Goal: Task Accomplishment & Management: Complete application form

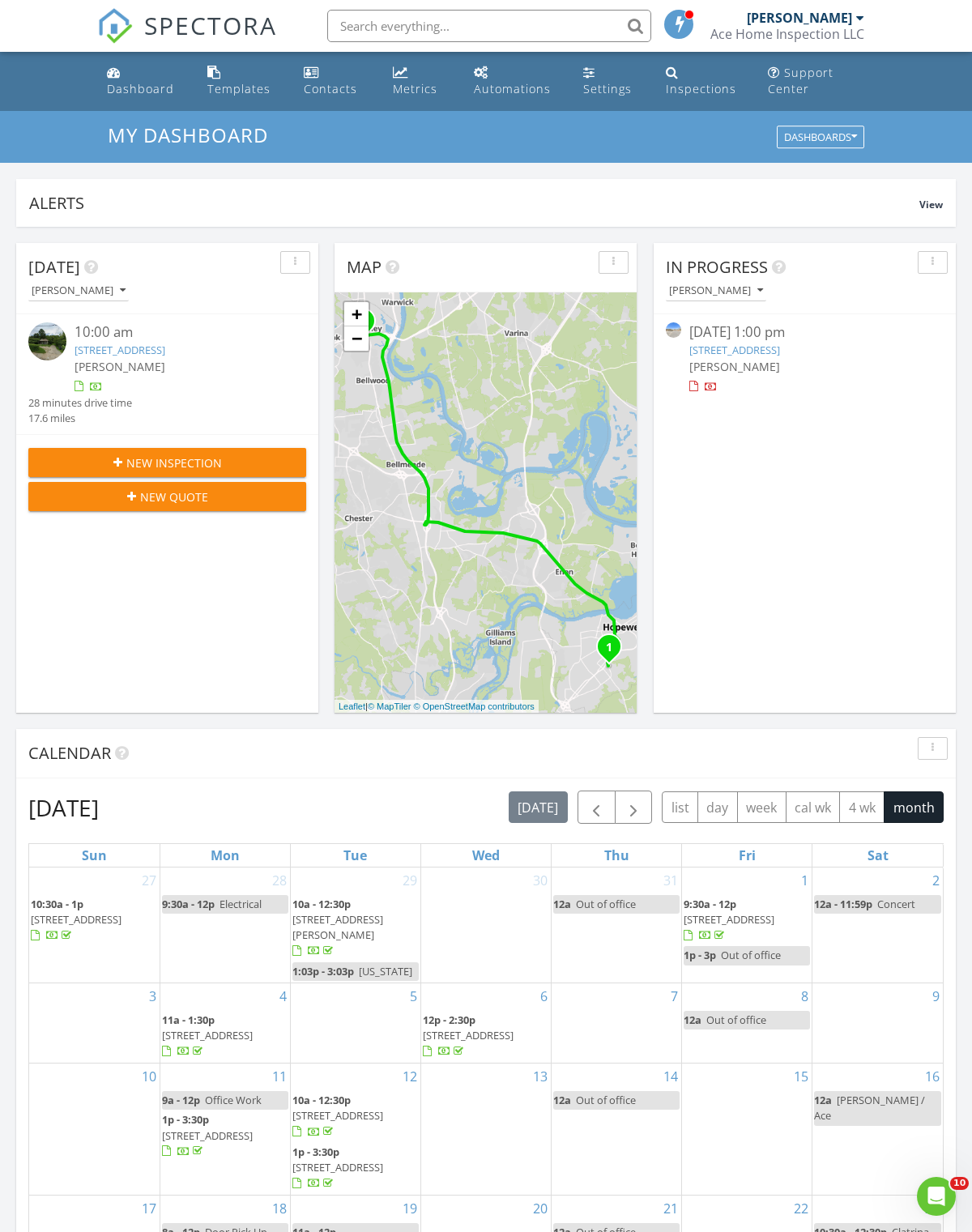
click at [186, 464] on span "New Inspection" at bounding box center [174, 463] width 96 height 17
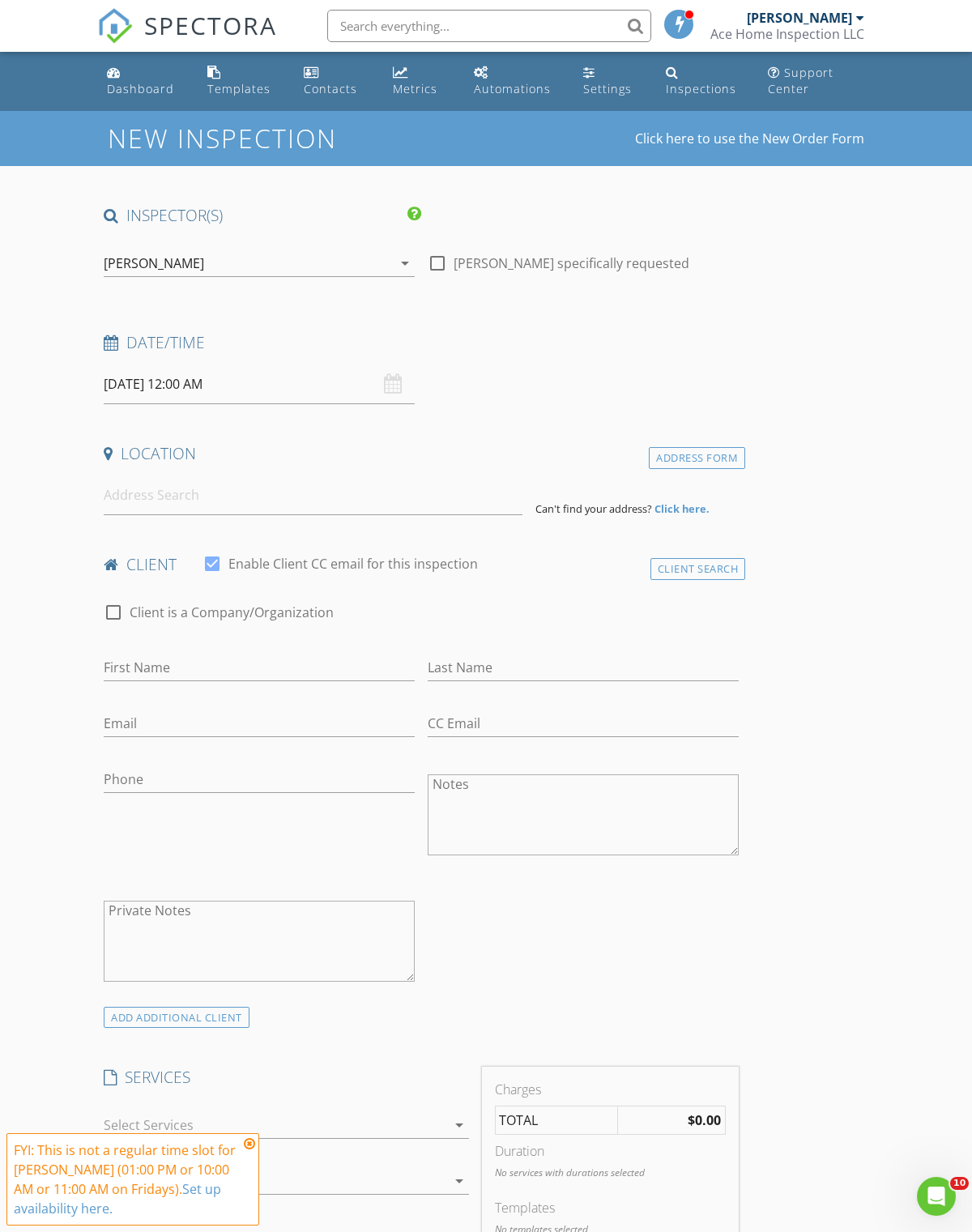
click at [181, 382] on input "[DATE] 12:00 AM" at bounding box center [260, 385] width 311 height 40
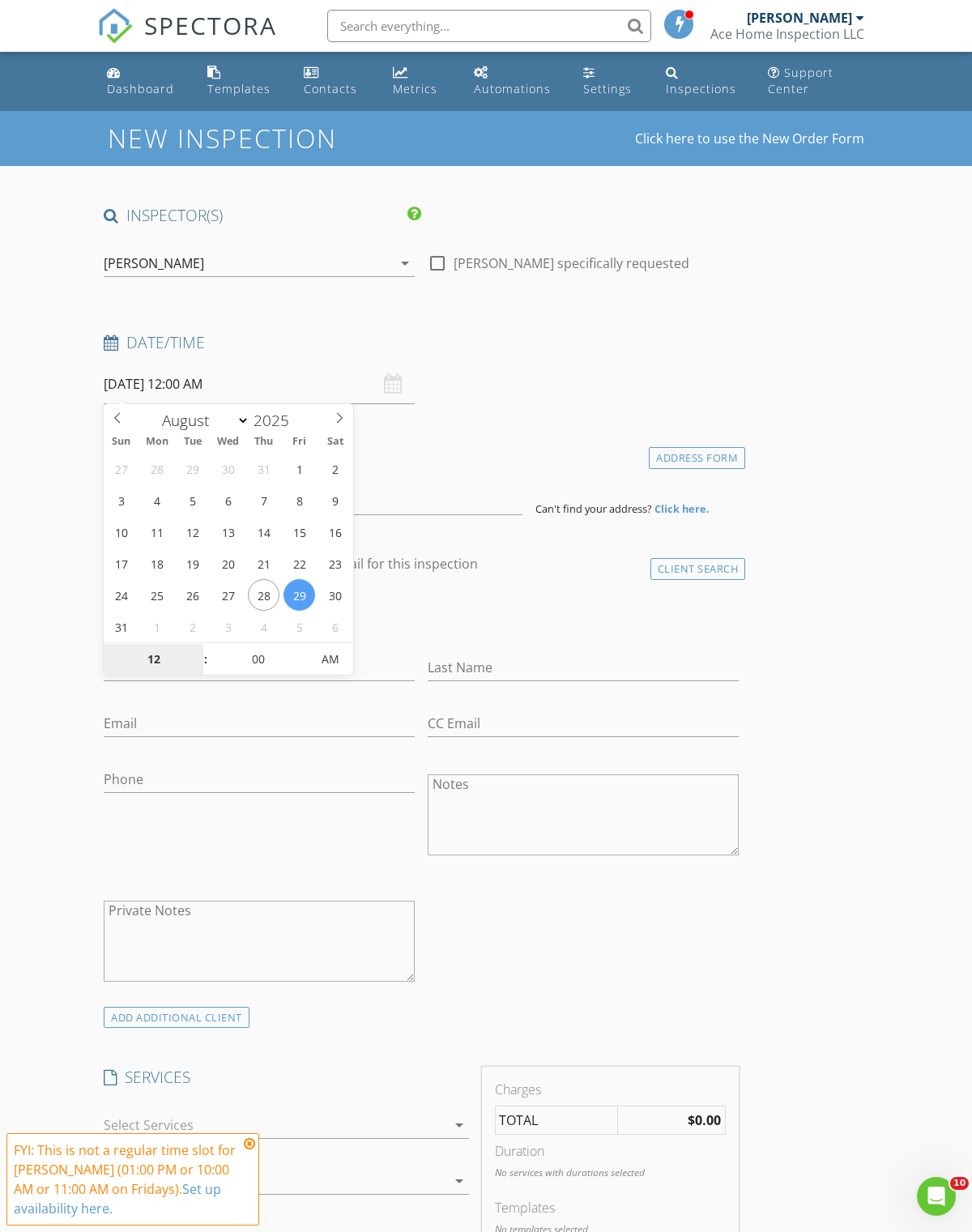
click at [156, 667] on input "12" at bounding box center [154, 660] width 100 height 32
type input "04"
type input "[DATE] 4:00 PM"
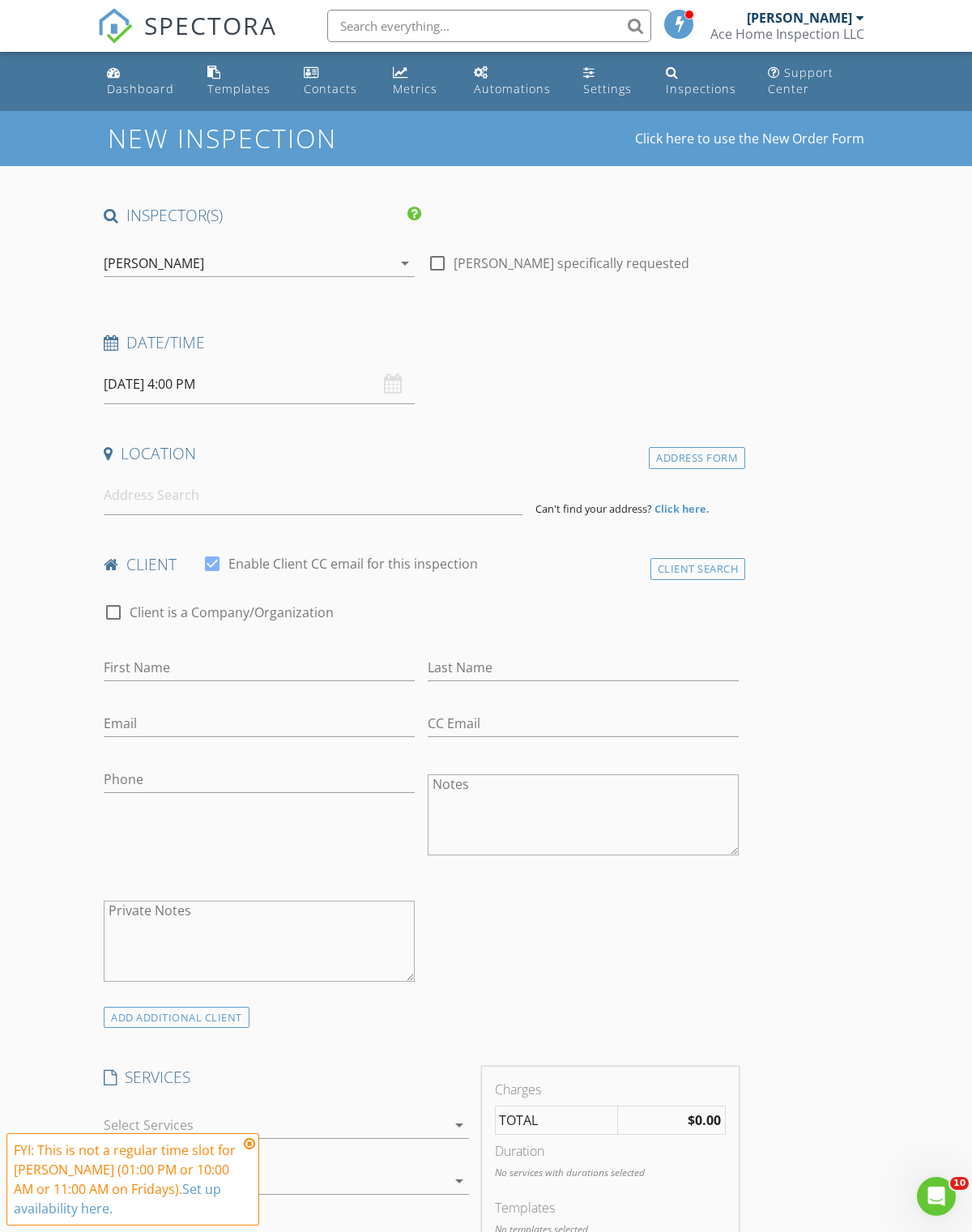
click at [493, 360] on div "Date/Time" at bounding box center [421, 348] width 648 height 32
click at [224, 500] on input at bounding box center [313, 495] width 419 height 40
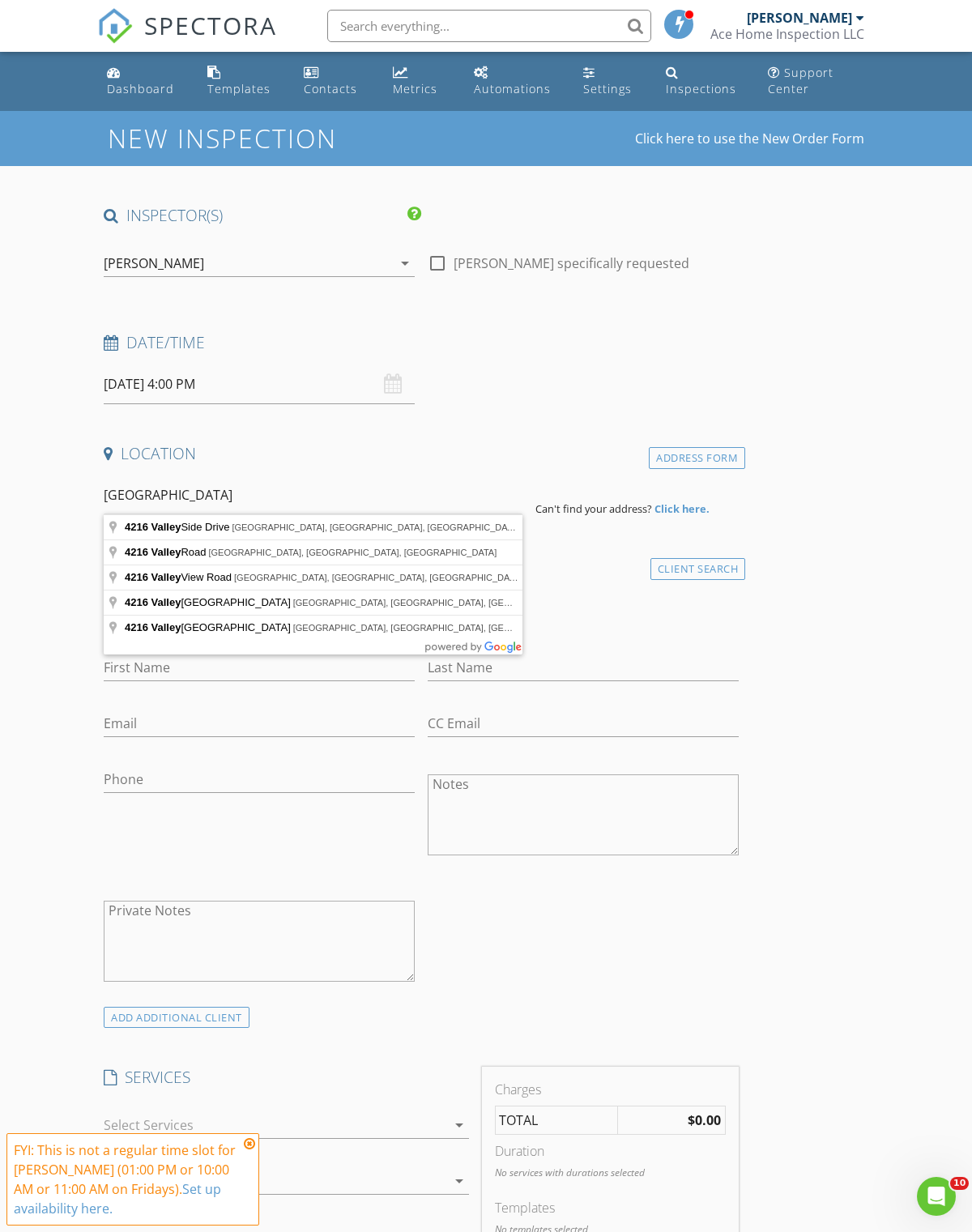
type input "[STREET_ADDRESS]"
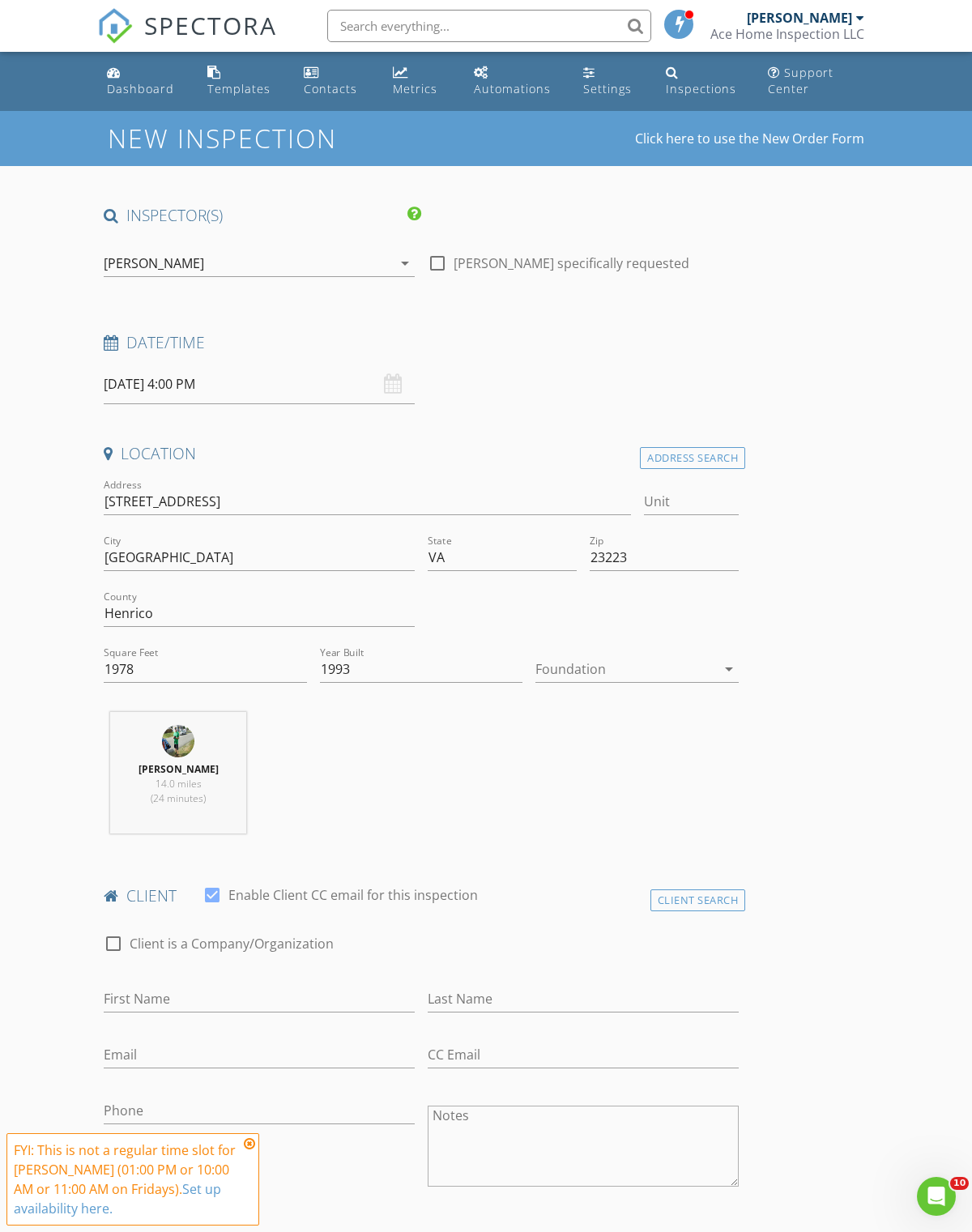
click at [717, 677] on div "arrow_drop_down" at bounding box center [727, 668] width 22 height 19
click at [620, 720] on div "Basement" at bounding box center [637, 713] width 177 height 19
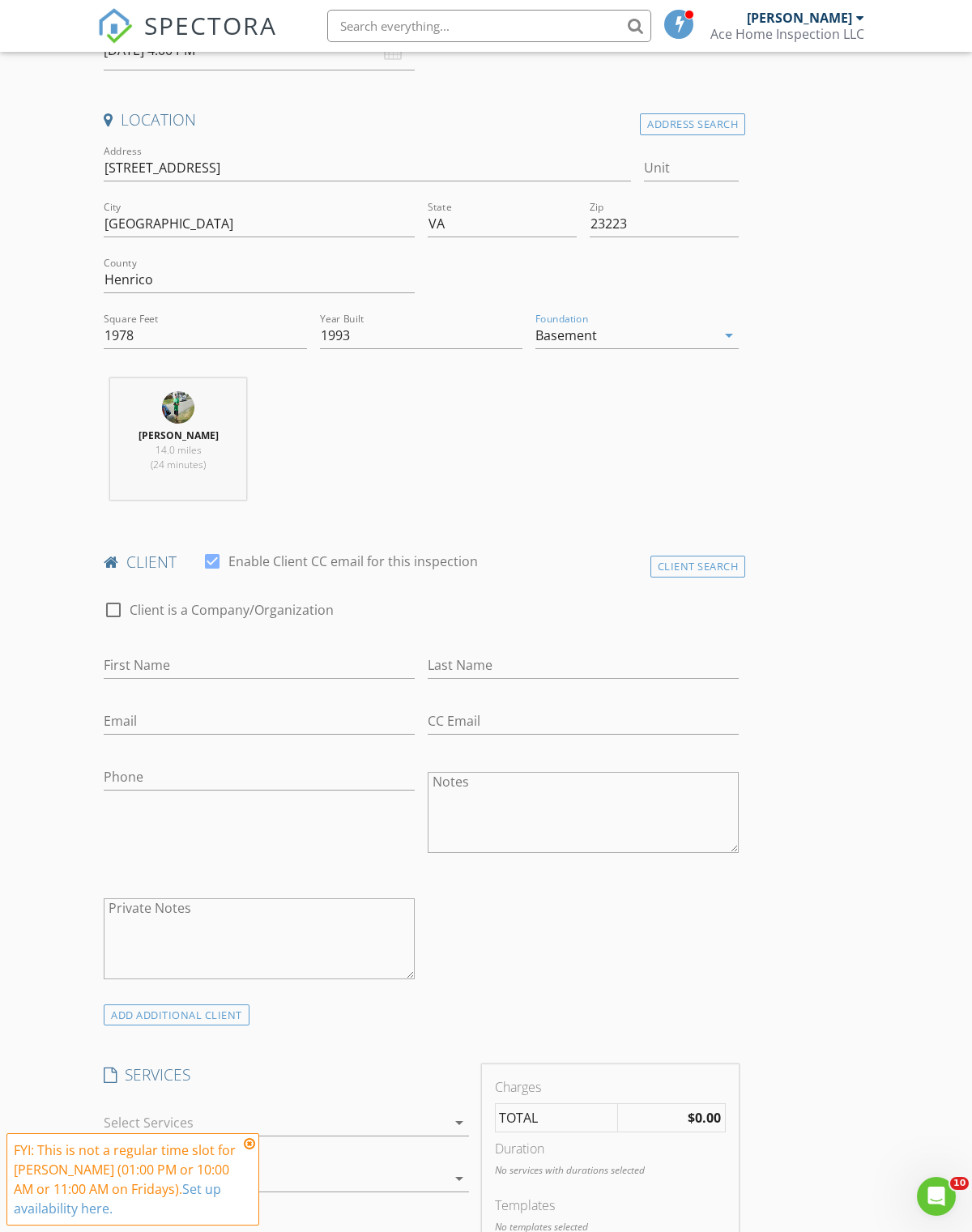
scroll to position [370, 0]
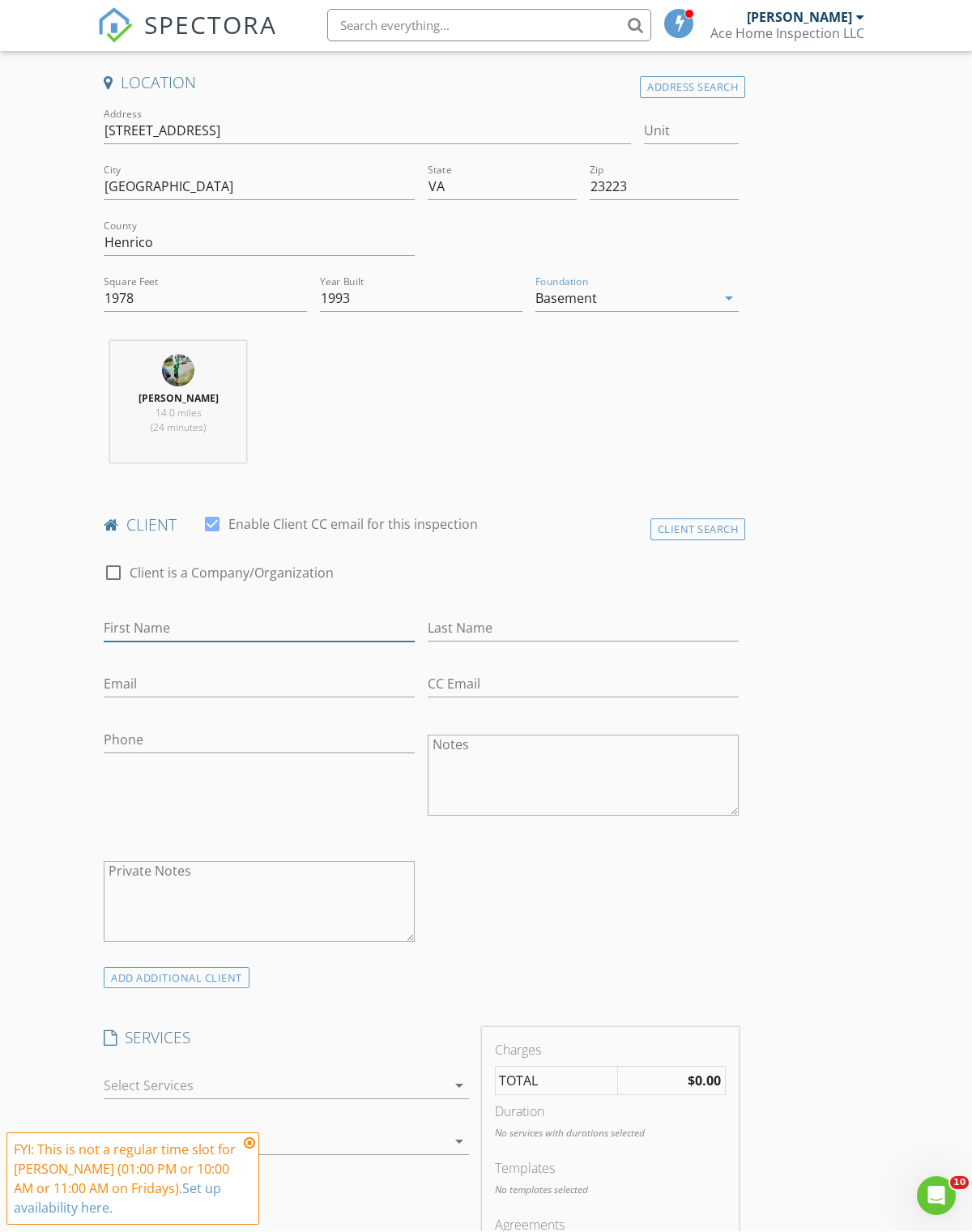
click at [176, 627] on input "First Name" at bounding box center [260, 629] width 311 height 27
type input "[PERSON_NAME]"
click at [471, 636] on input "Last Name" at bounding box center [583, 628] width 311 height 27
type input "[PERSON_NAME]"
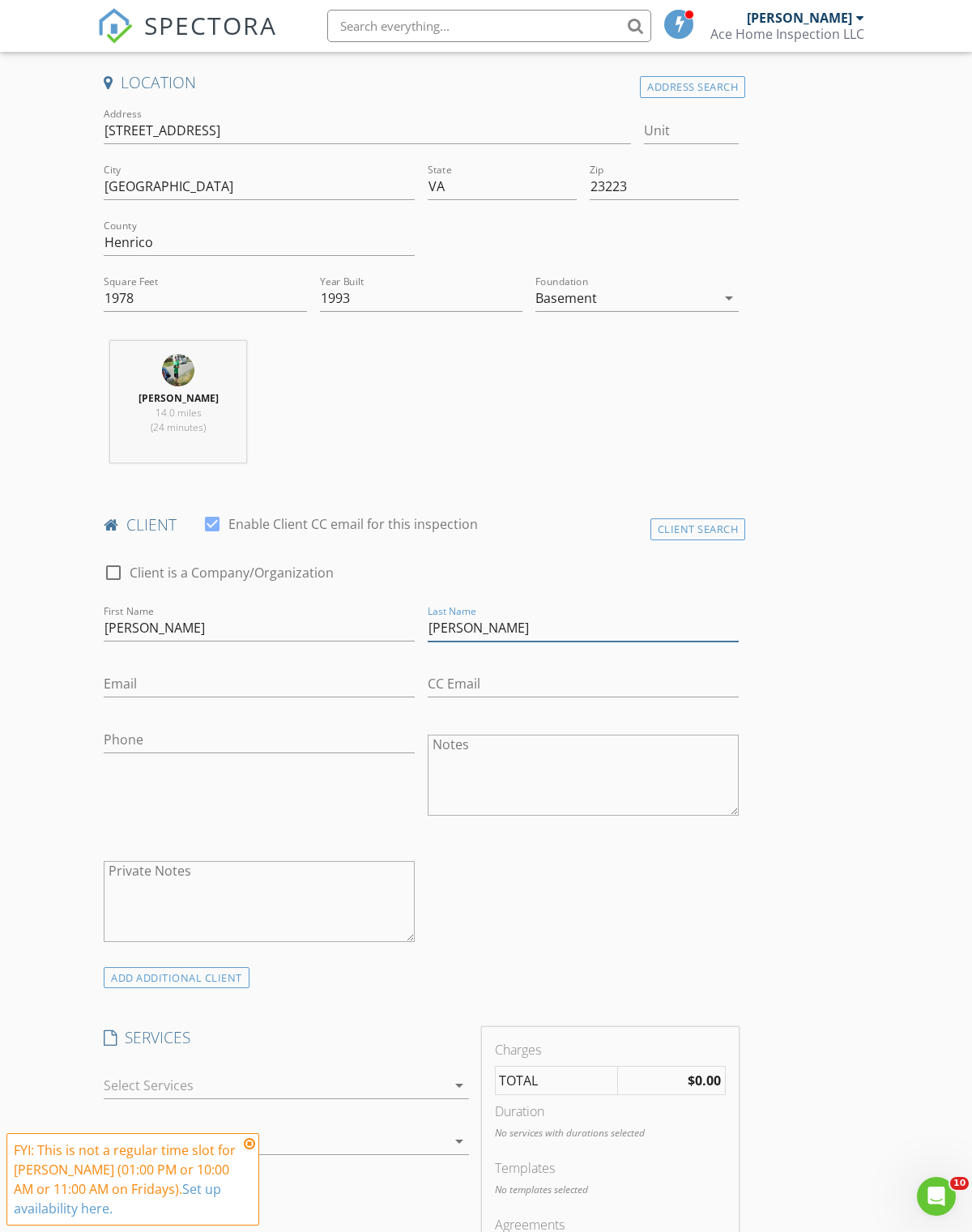
click at [636, 623] on input "[PERSON_NAME]" at bounding box center [583, 628] width 311 height 27
type input "[PERSON_NAME]"
click at [191, 691] on input "Email" at bounding box center [260, 684] width 311 height 27
type input "[EMAIL_ADDRESS][DOMAIN_NAME]"
click at [198, 749] on input "Phone" at bounding box center [260, 740] width 311 height 27
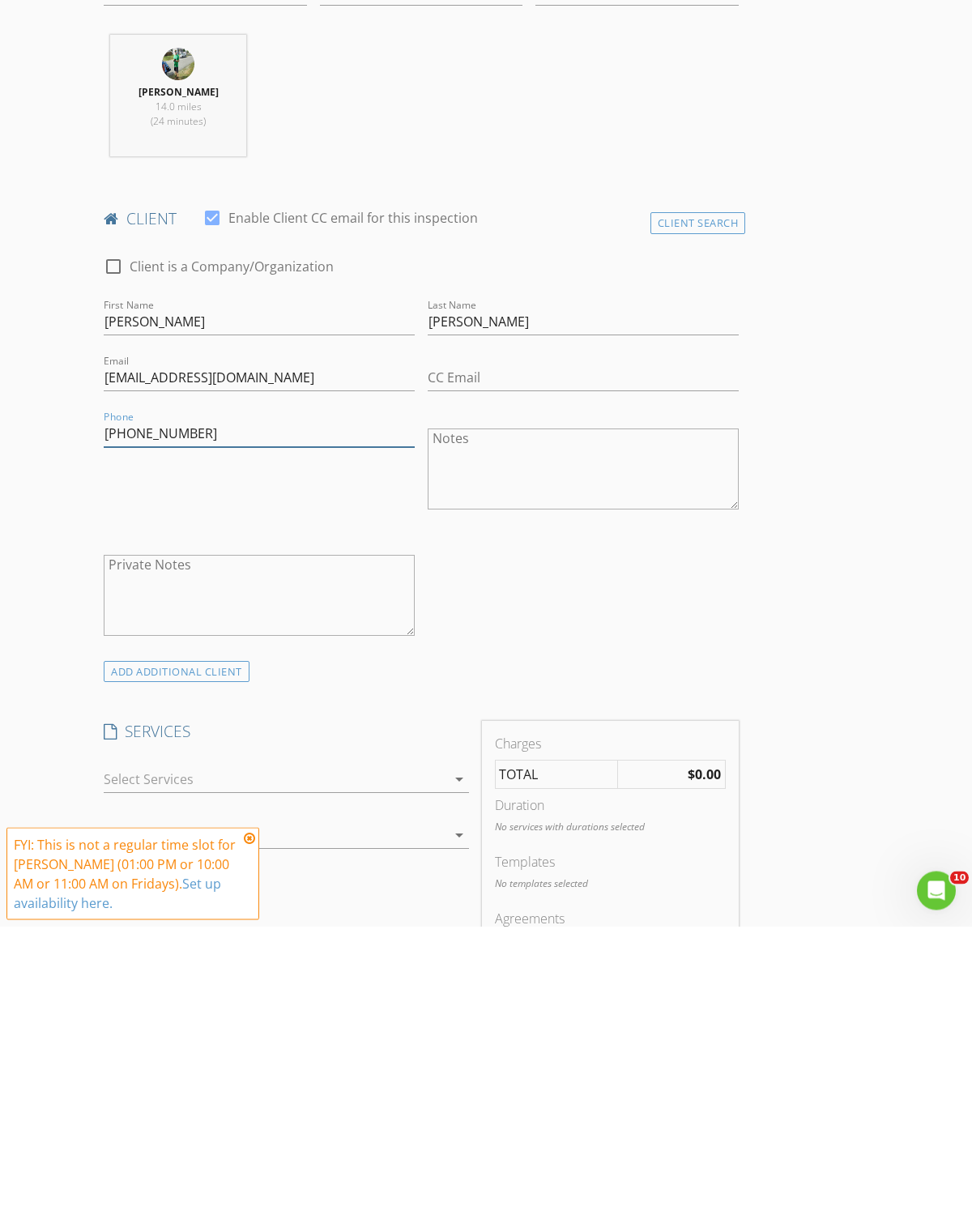
type input "[PHONE_NUMBER]"
click at [187, 967] on div "ADD ADDITIONAL client" at bounding box center [176, 978] width 146 height 22
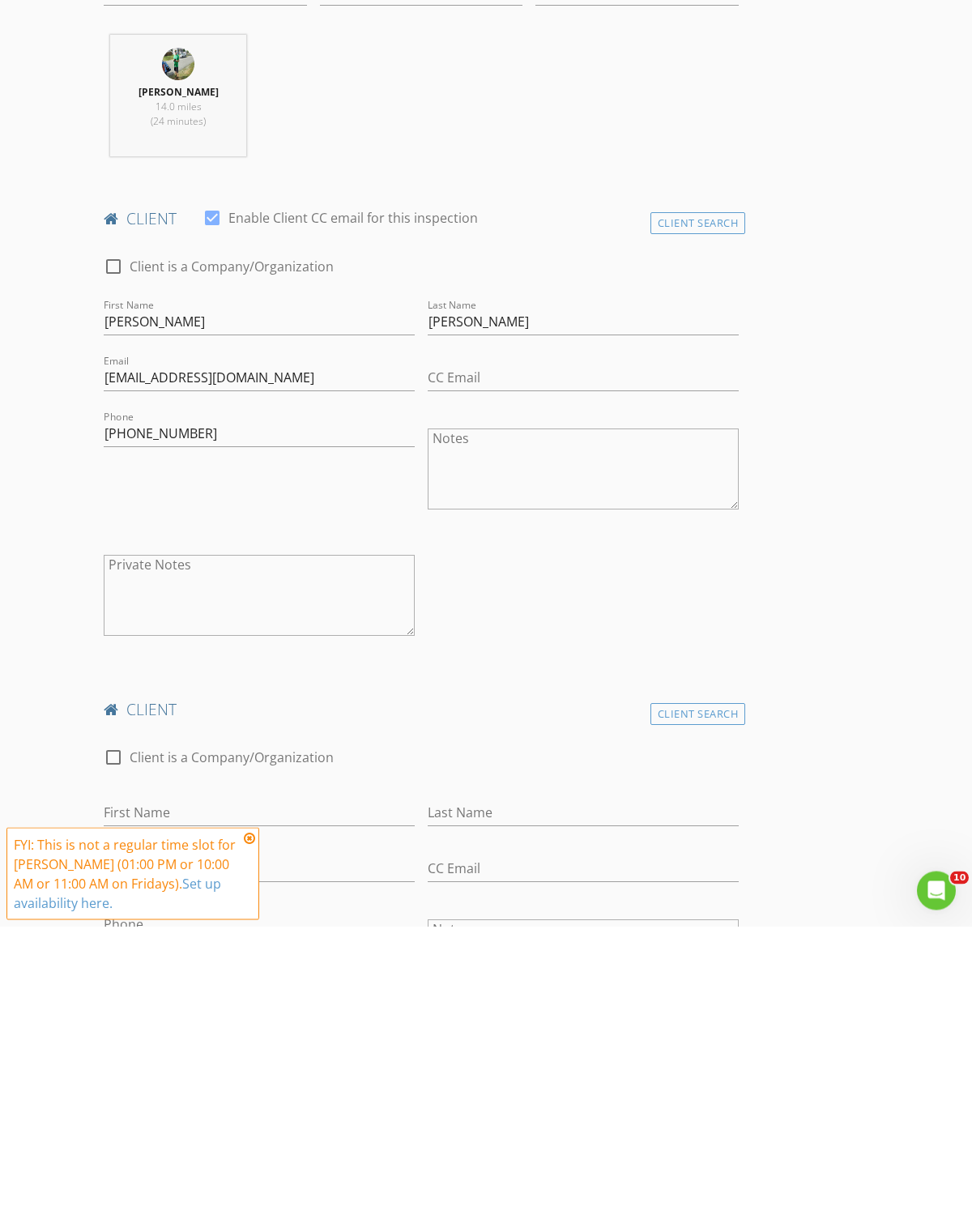
scroll to position [678, 0]
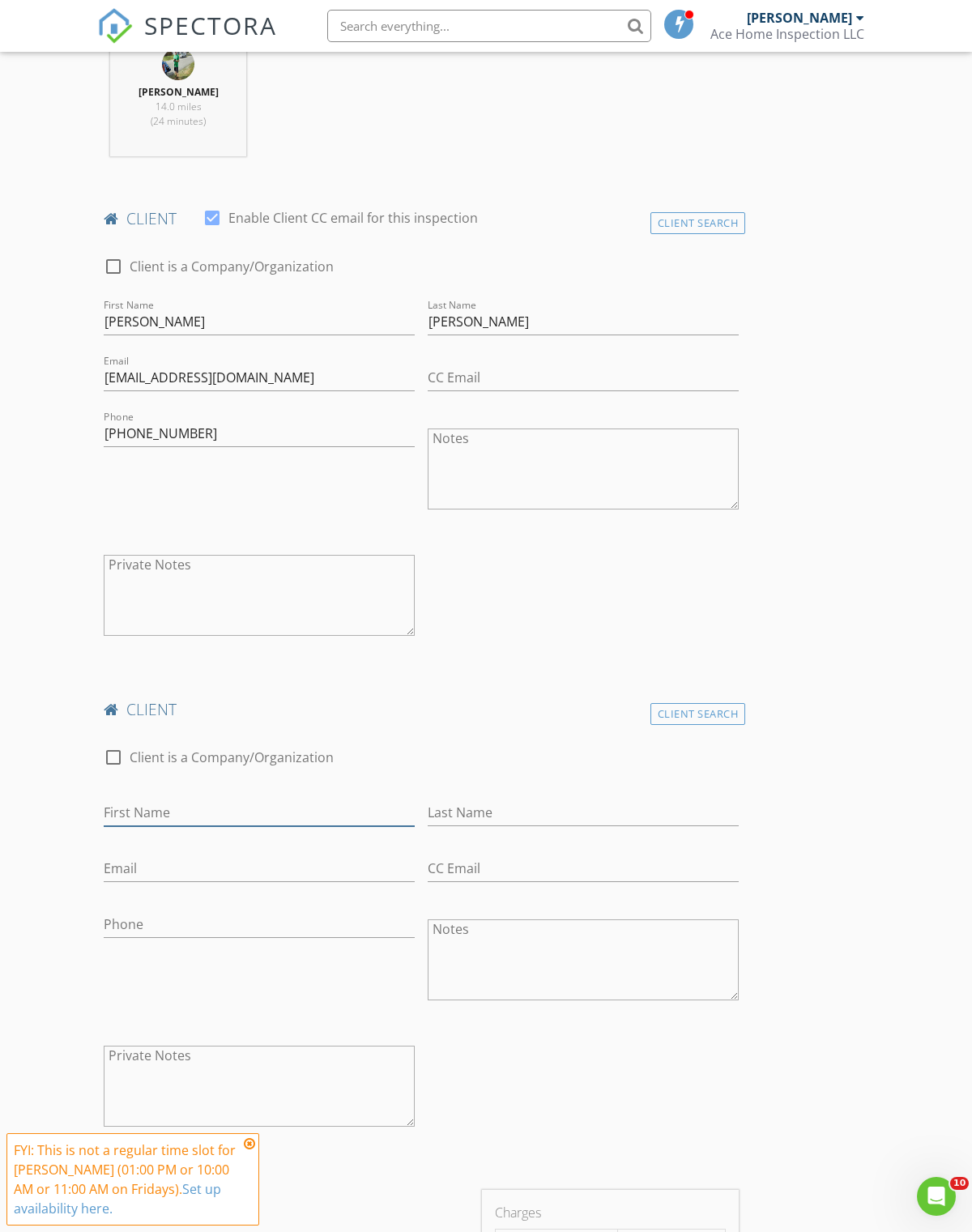
click at [217, 812] on input "First Name" at bounding box center [260, 813] width 311 height 27
type input "[PERSON_NAME]"
click at [505, 817] on input "Last Name" at bounding box center [583, 814] width 311 height 27
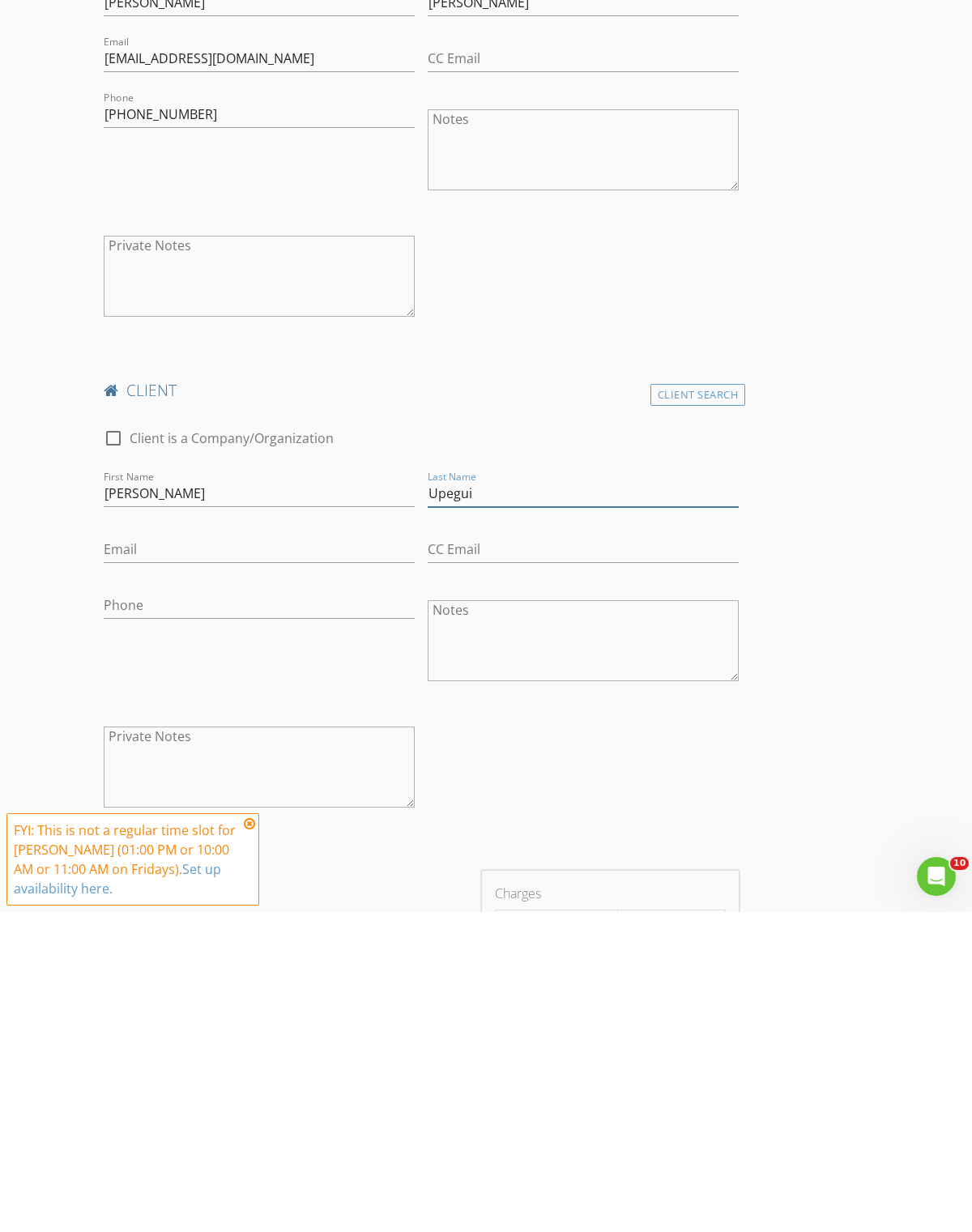
type input "Upegui"
click at [203, 857] on input "Email" at bounding box center [260, 870] width 311 height 27
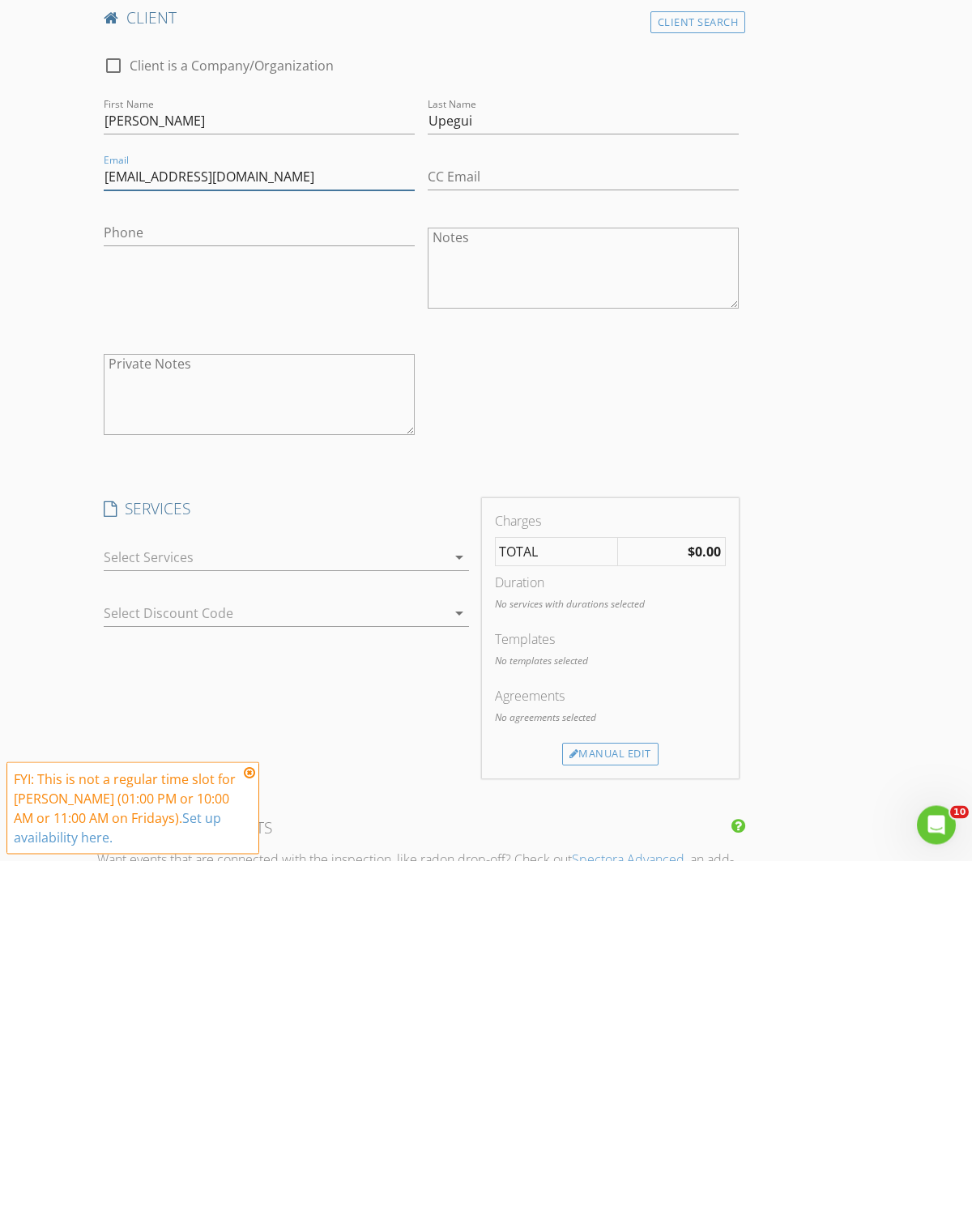
scroll to position [998, 0]
type input "[EMAIL_ADDRESS][DOMAIN_NAME]"
click at [182, 590] on input "Phone" at bounding box center [260, 604] width 311 height 27
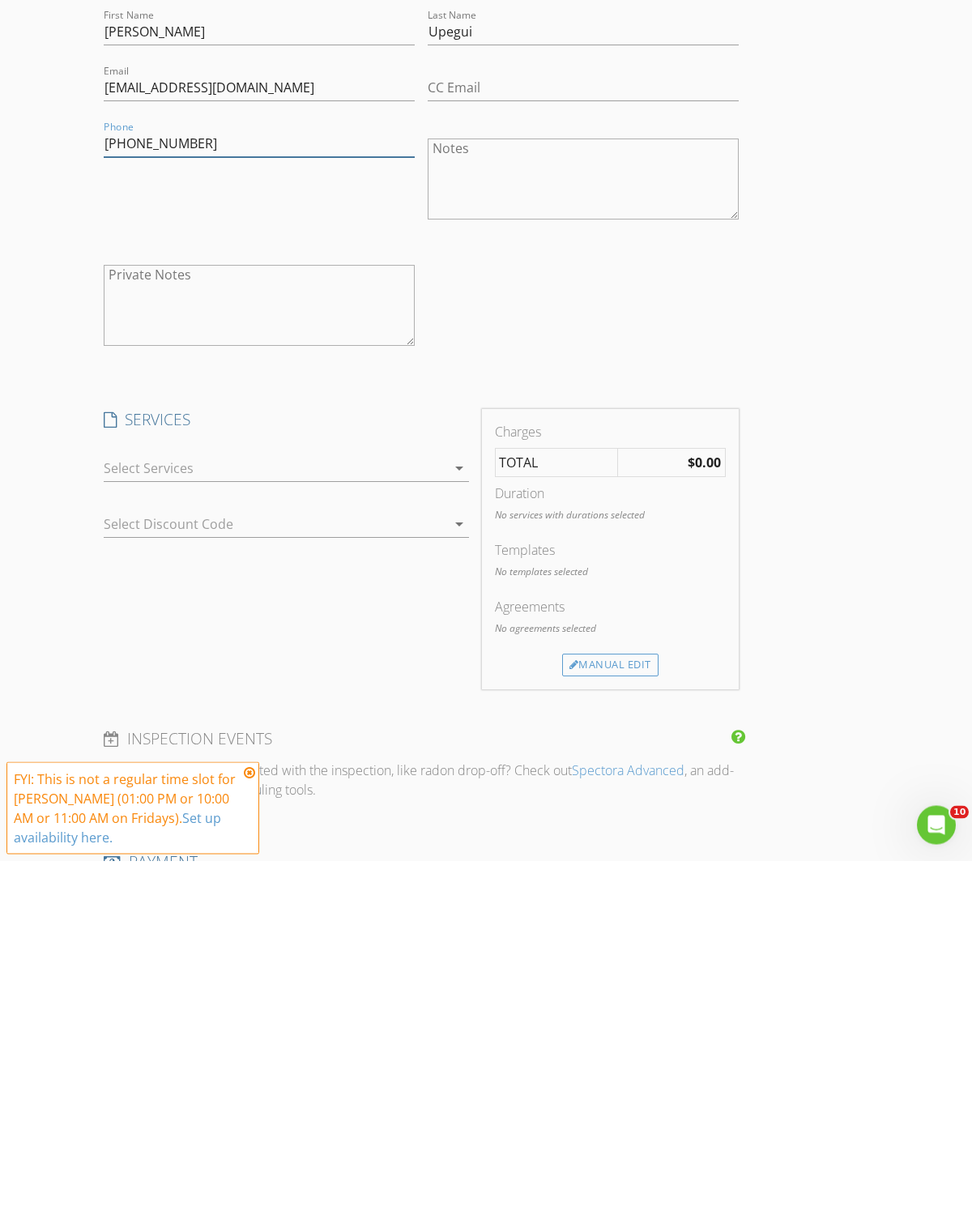
scroll to position [1100, 0]
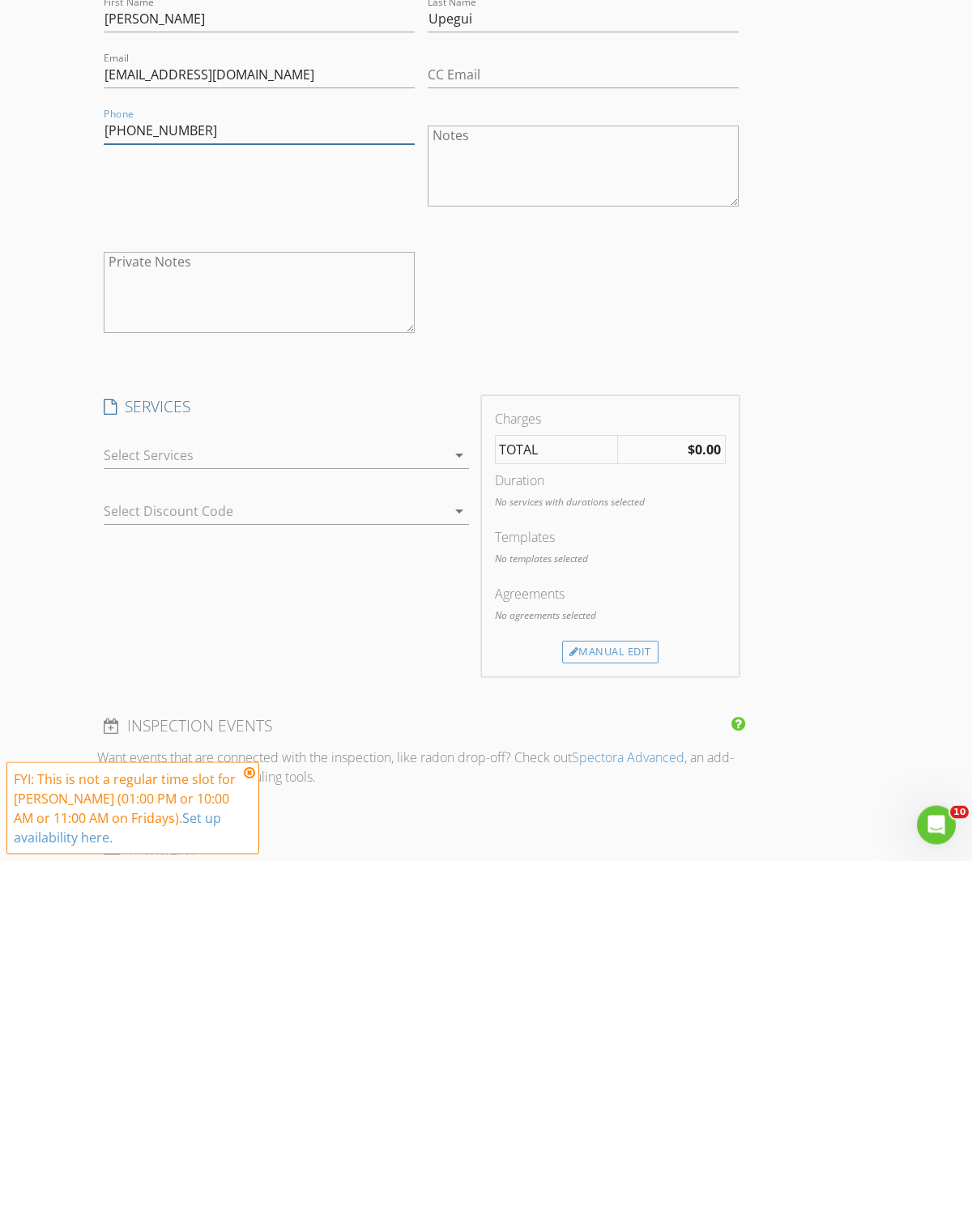
type input "[PHONE_NUMBER]"
click at [452, 817] on icon "arrow_drop_down" at bounding box center [459, 827] width 19 height 19
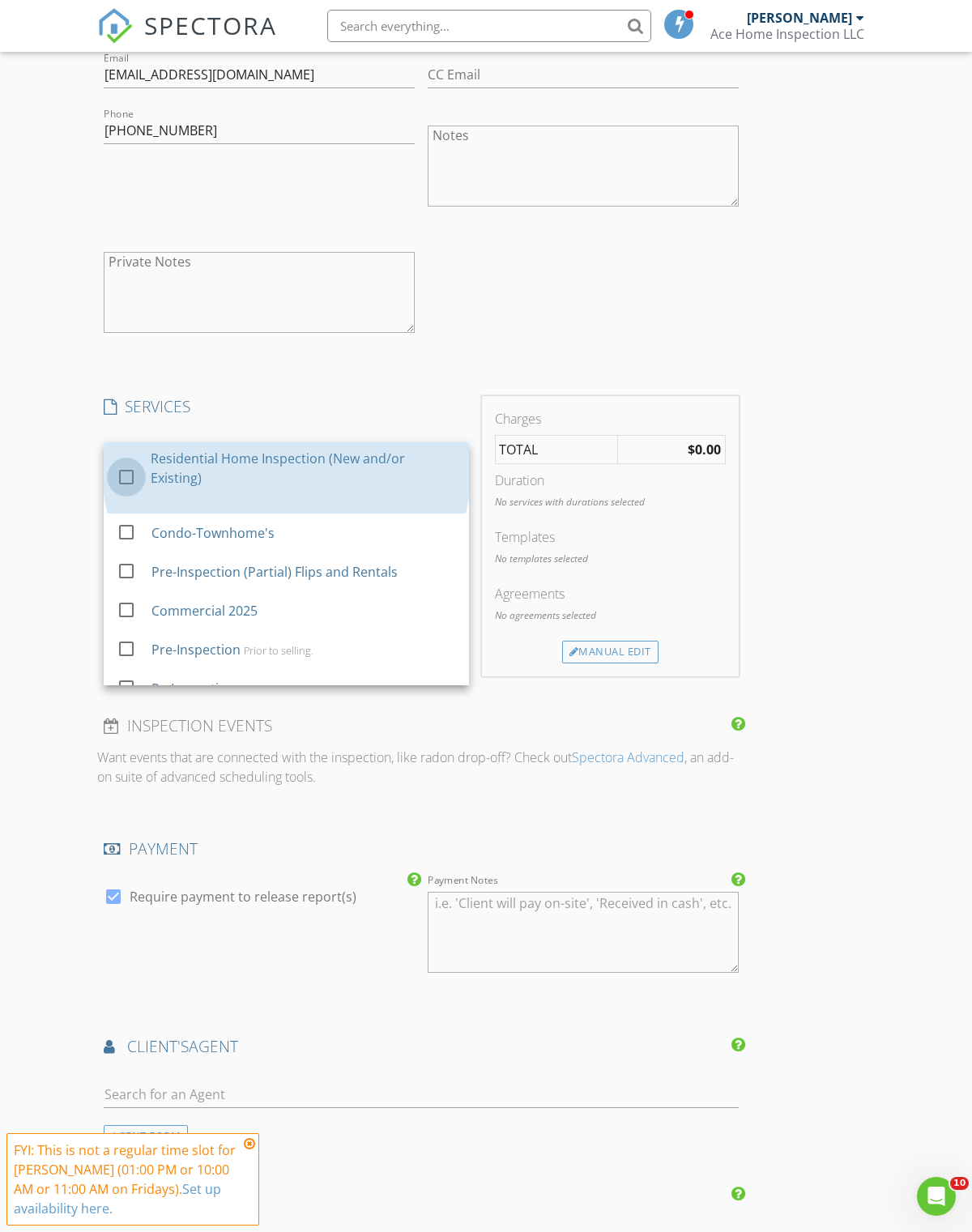
click at [133, 466] on div at bounding box center [126, 476] width 27 height 27
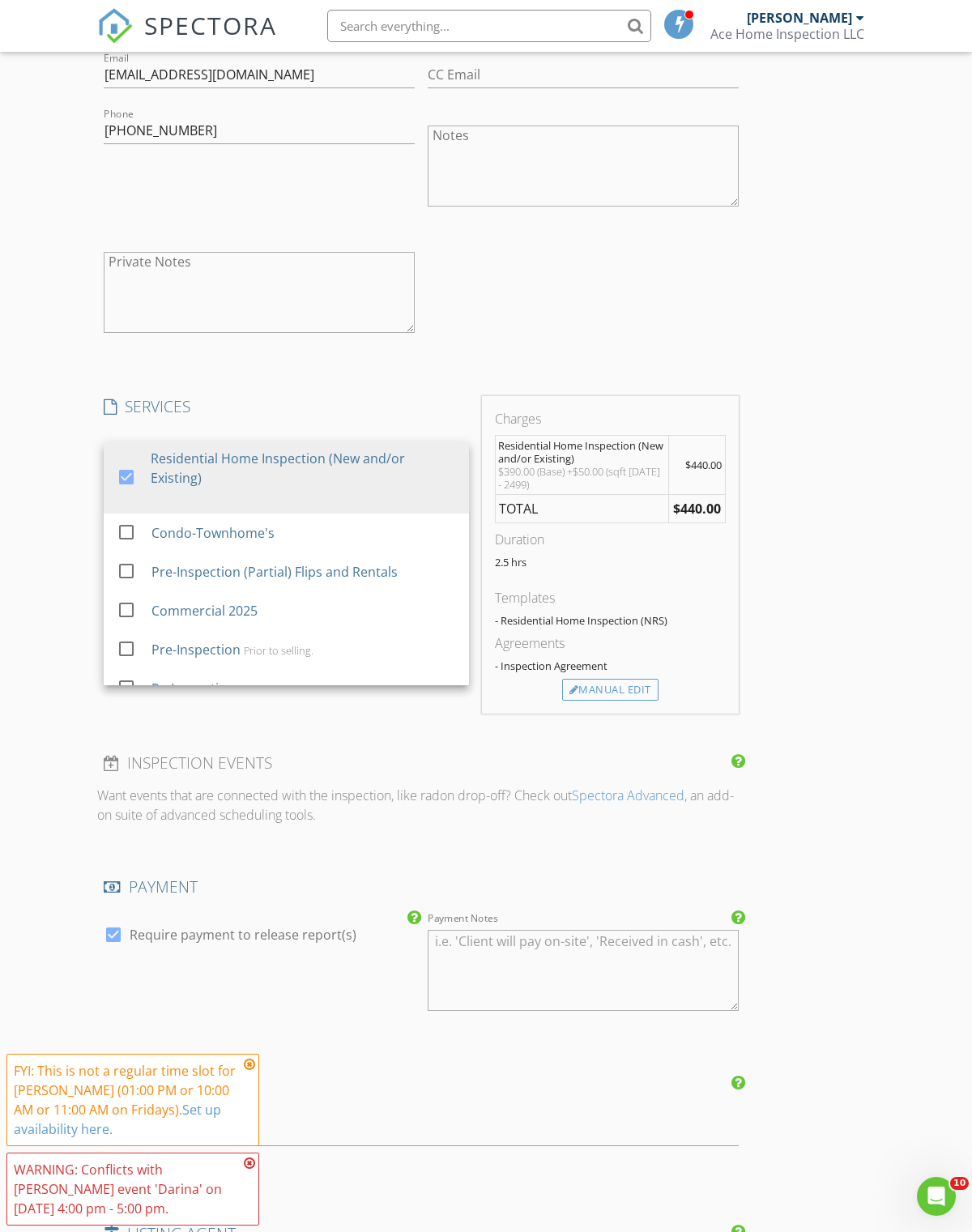
click at [895, 487] on div "New Inspection Click here to use the New Order Form INSPECTOR(S) check_box [PER…" at bounding box center [486, 494] width 972 height 3710
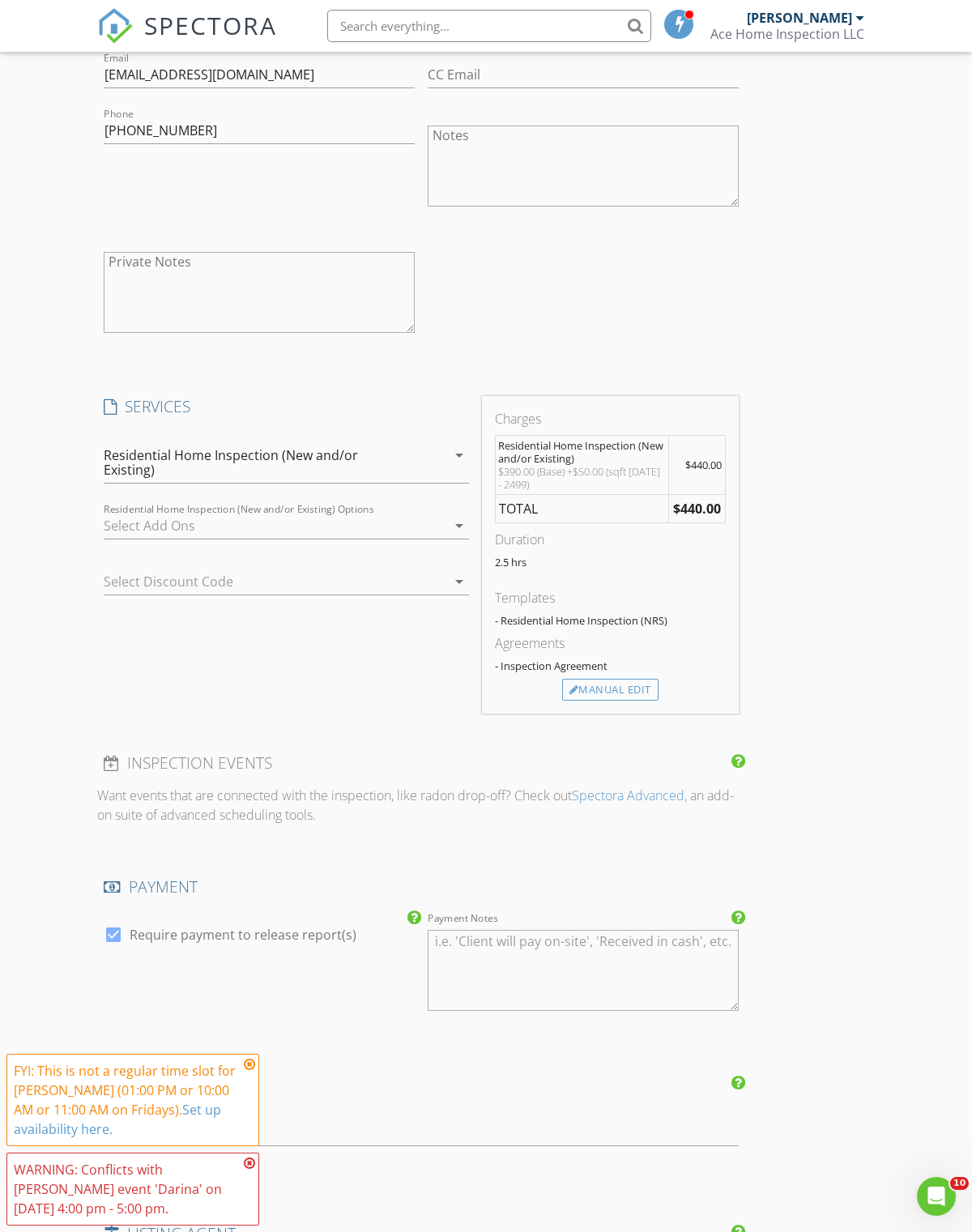
click at [440, 572] on div at bounding box center [436, 581] width 19 height 19
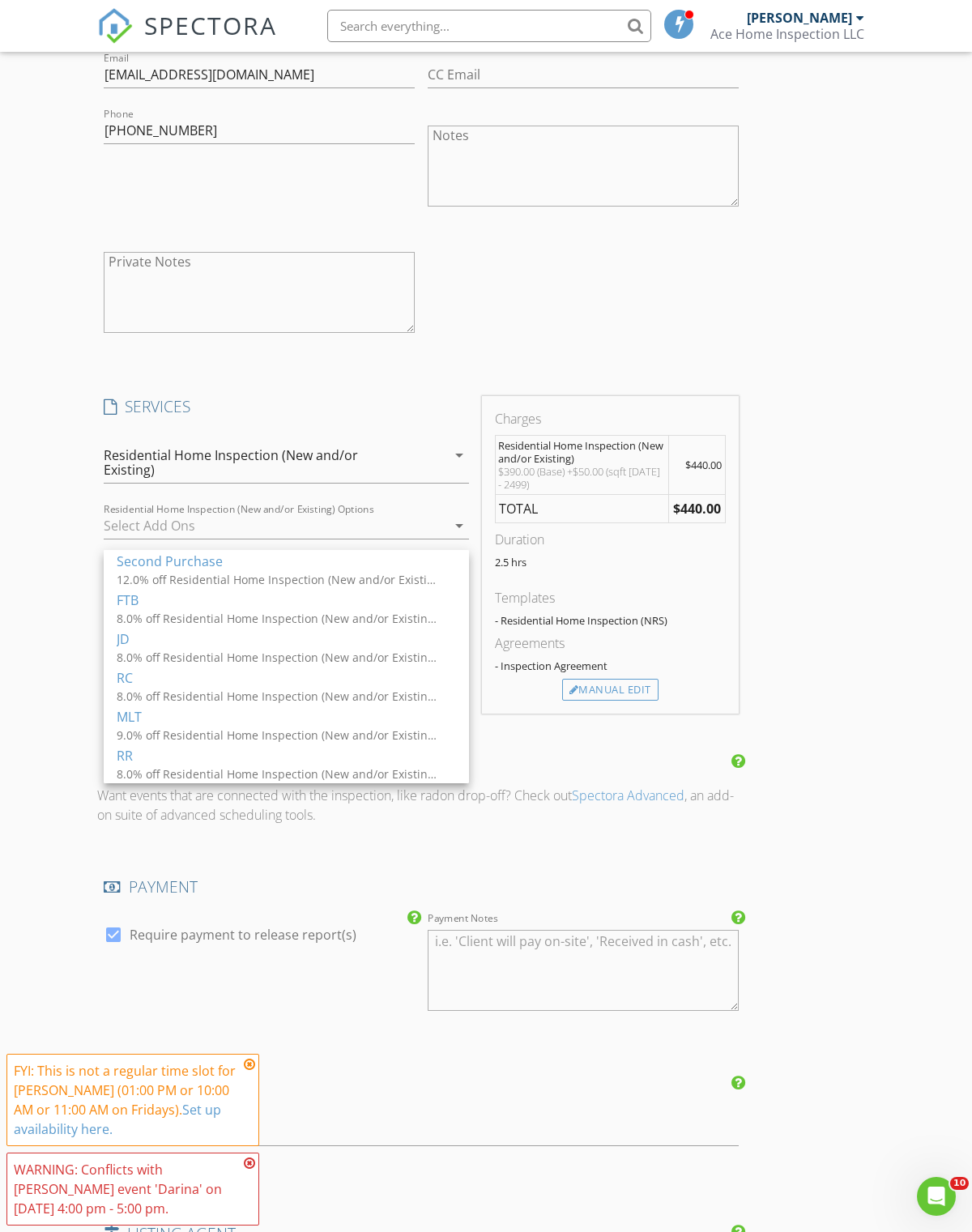
click at [221, 767] on div "8.0% off Residential Home Inspection (New and/or Existing), Condo-Townhome's, P…" at bounding box center [278, 774] width 324 height 17
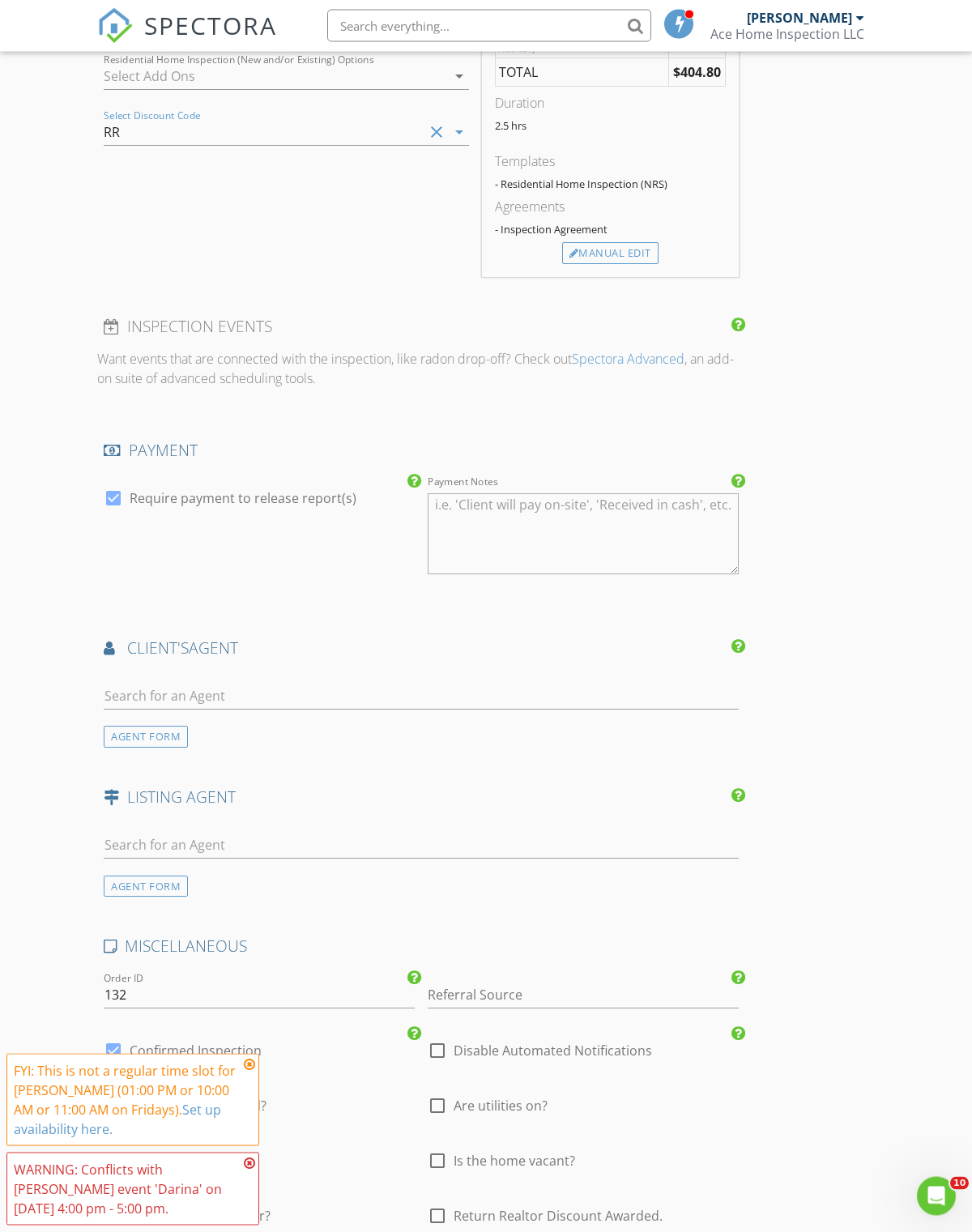
scroll to position [1961, 0]
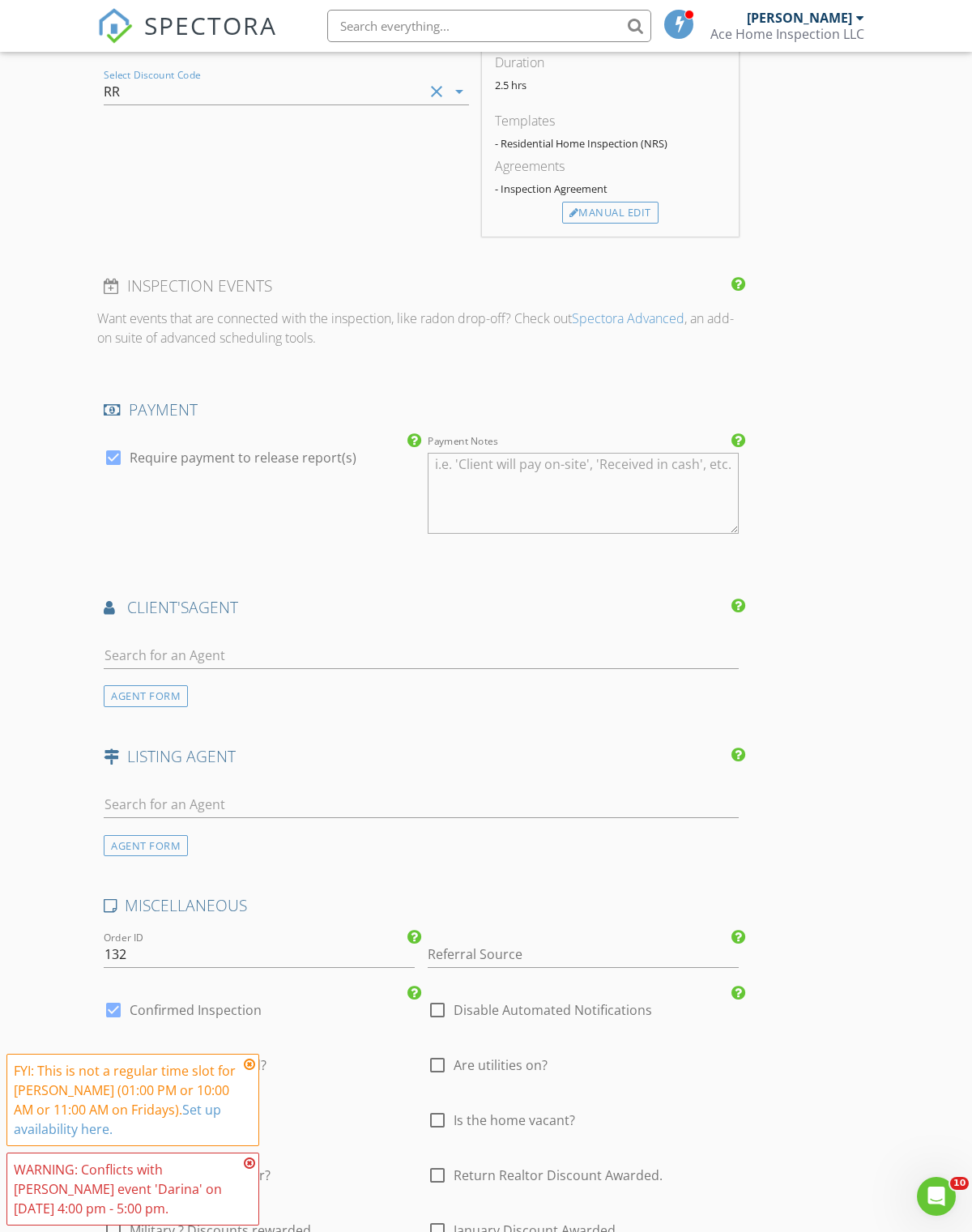
click at [135, 694] on div "AGENT FORM" at bounding box center [146, 696] width 84 height 22
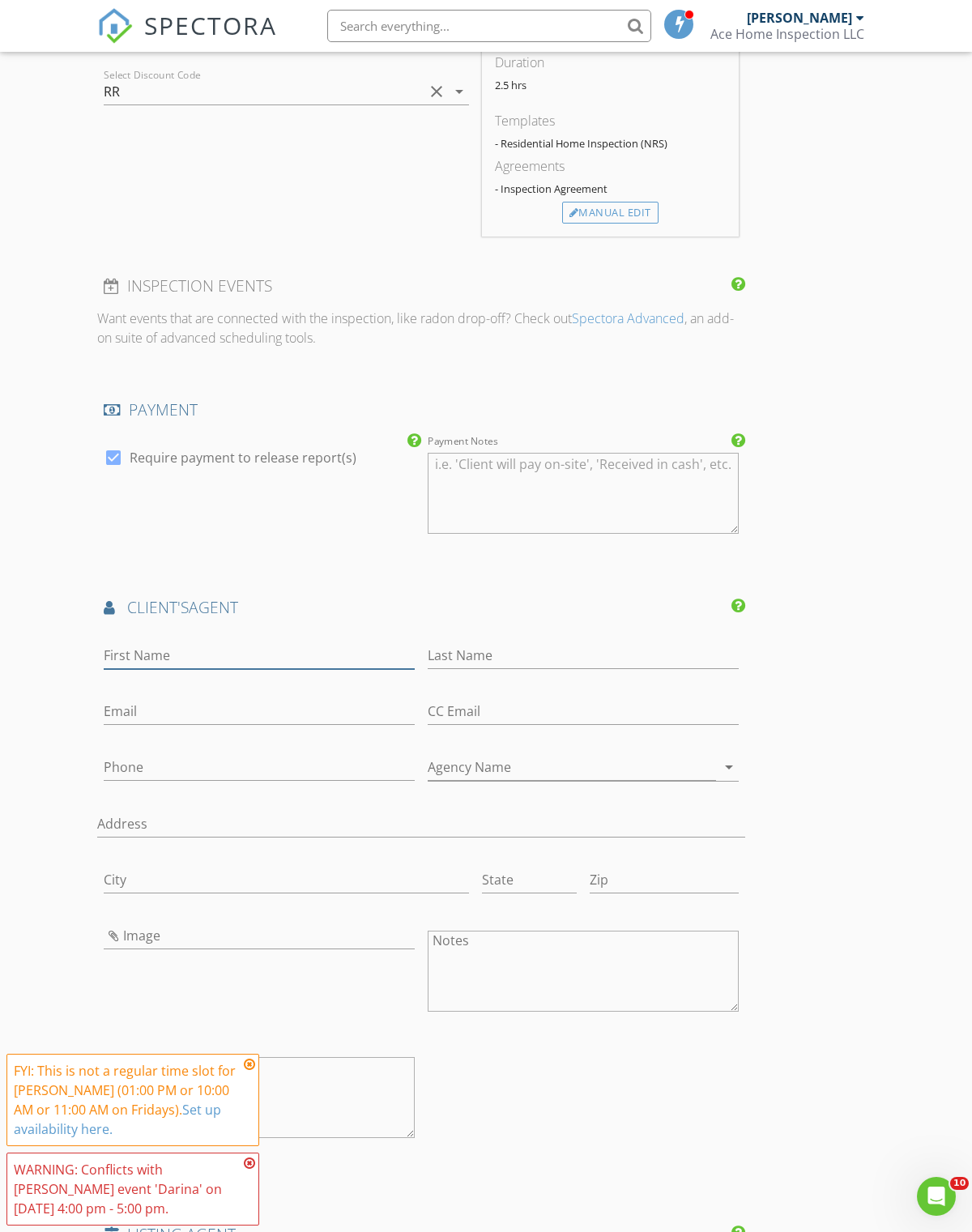
click at [191, 653] on input "First Name" at bounding box center [260, 656] width 311 height 27
type input "Darina"
click at [503, 653] on input "Last Name" at bounding box center [583, 656] width 311 height 27
type input "[PERSON_NAME]"
click at [154, 719] on input "Email" at bounding box center [260, 712] width 311 height 27
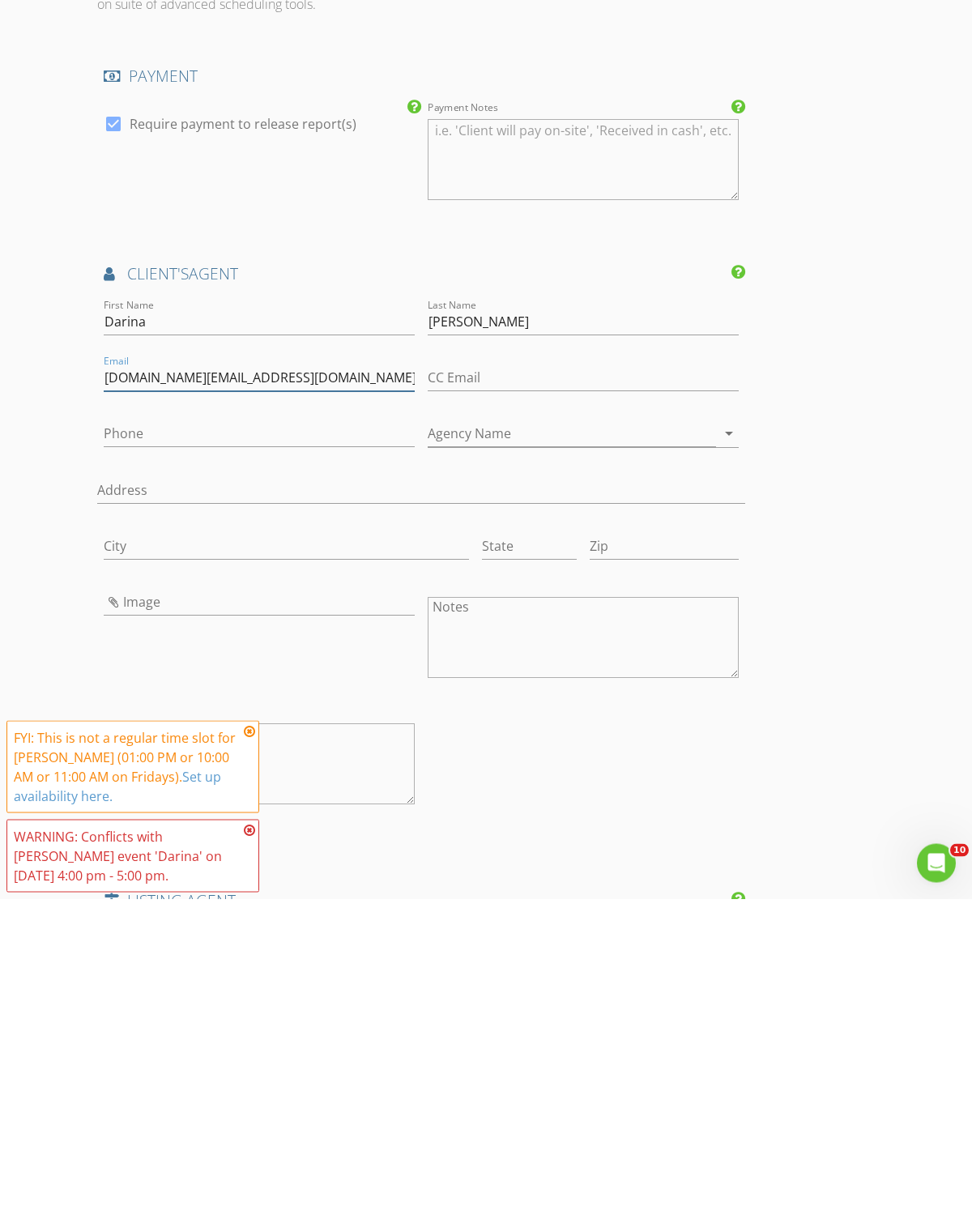
type input "[DOMAIN_NAME][EMAIL_ADDRESS][DOMAIN_NAME]"
click at [192, 754] on input "Phone" at bounding box center [260, 768] width 311 height 27
type input "[PHONE_NUMBER]"
click at [605, 754] on input "Agency Name" at bounding box center [572, 768] width 288 height 27
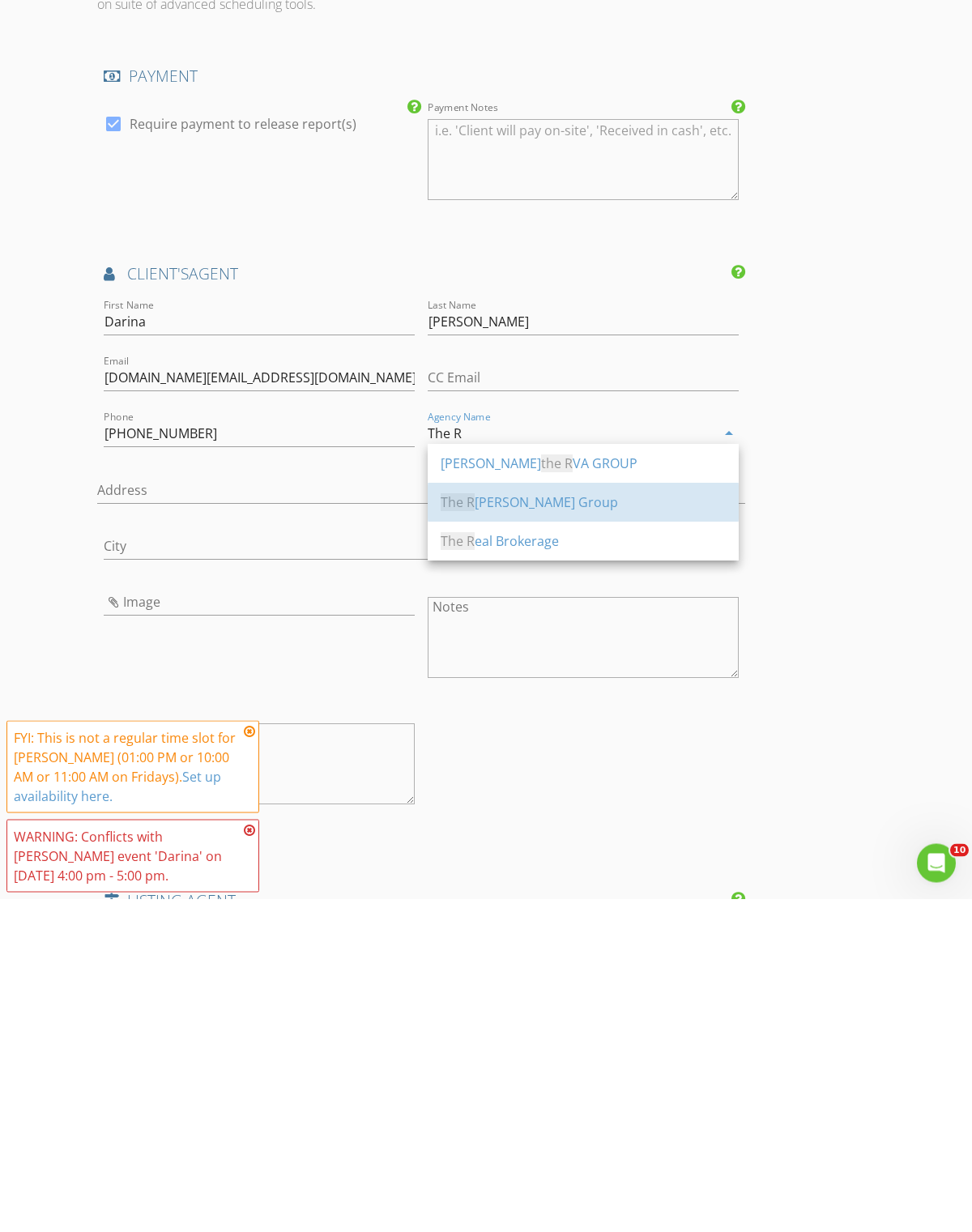
click at [535, 827] on div "The R [PERSON_NAME] Group" at bounding box center [583, 836] width 285 height 19
type input "The [PERSON_NAME] Group"
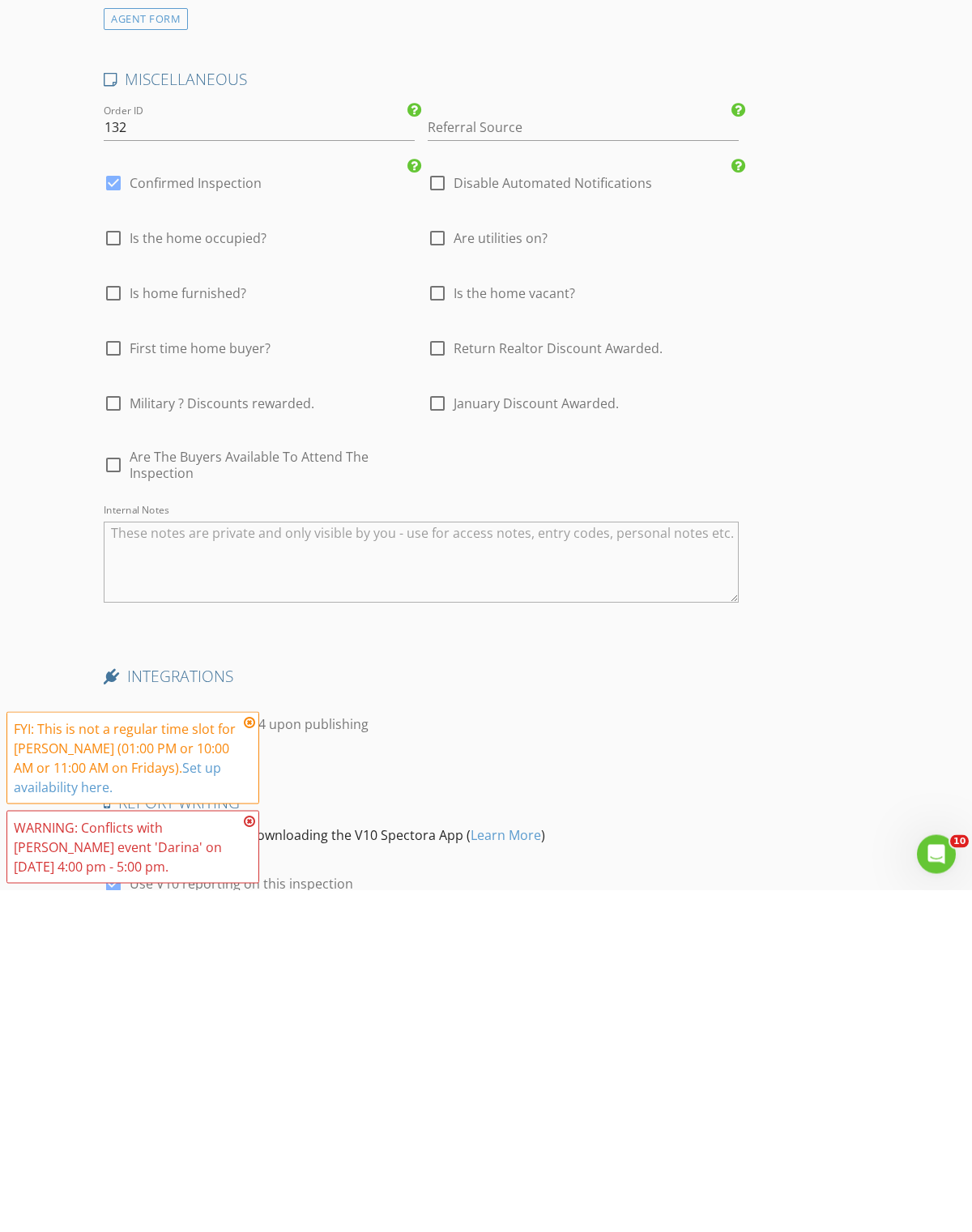
scroll to position [3072, 0]
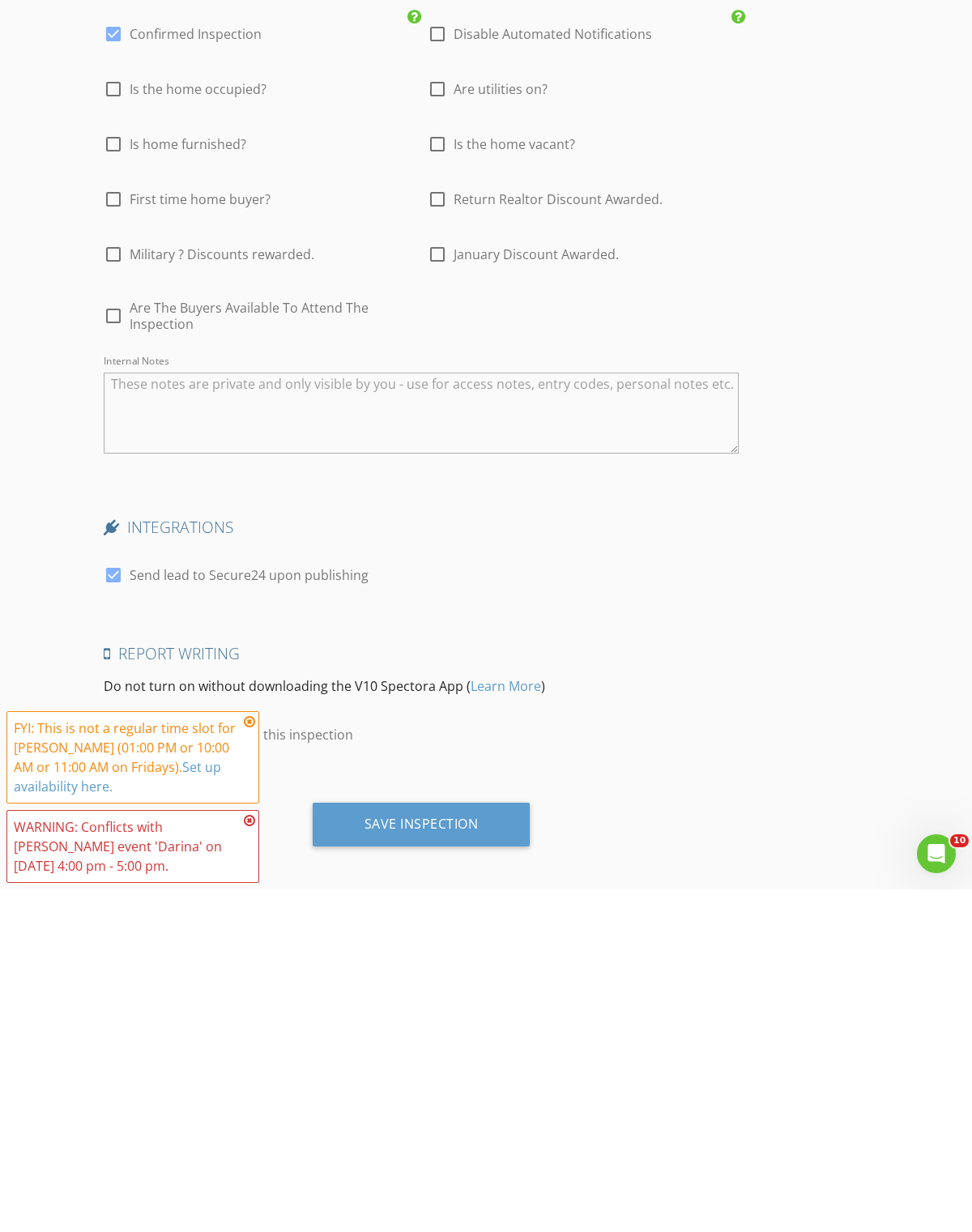
click at [449, 473] on div at bounding box center [437, 486] width 27 height 27
checkbox input "true"
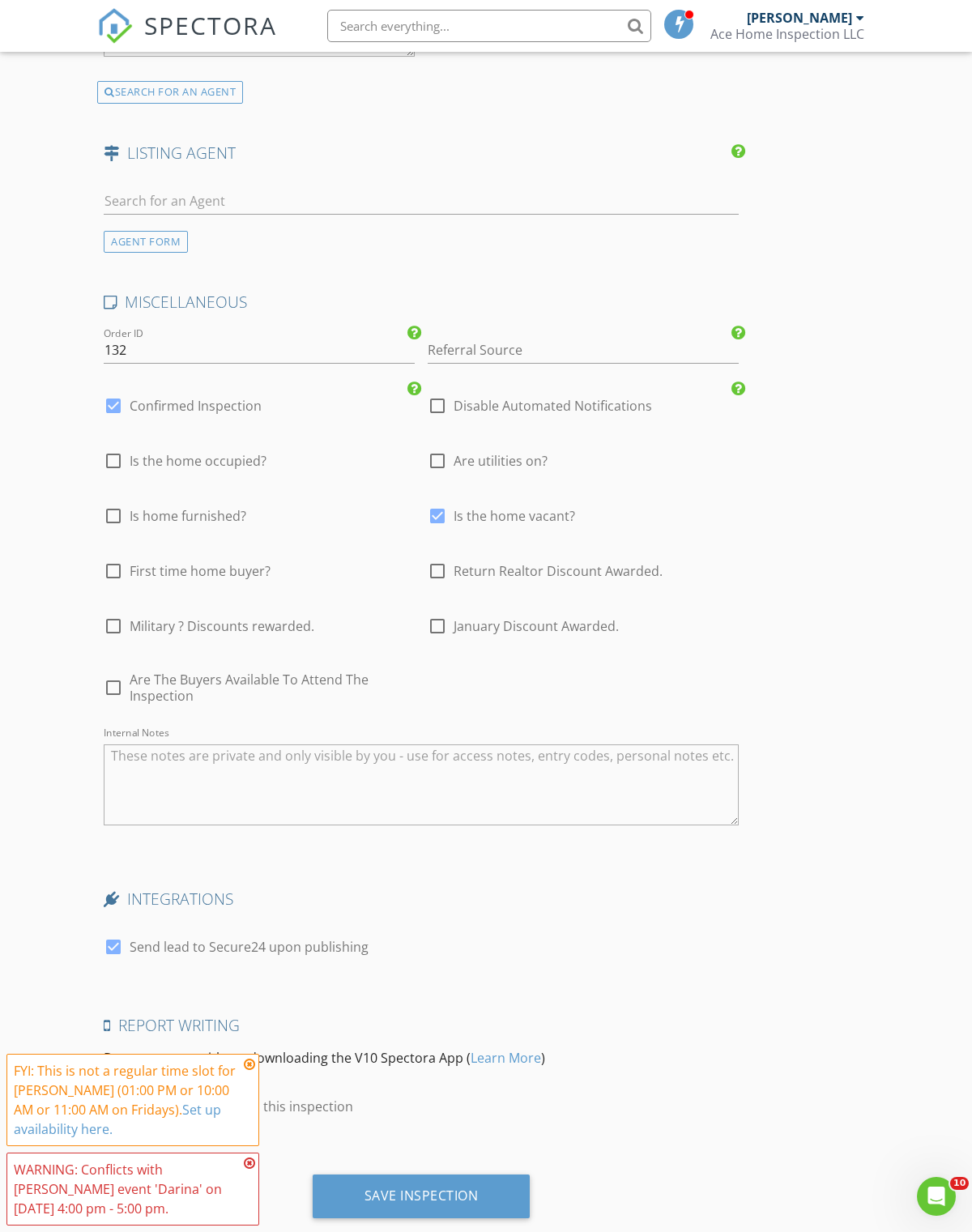
click at [429, 1198] on div "Save Inspection" at bounding box center [422, 1196] width 218 height 44
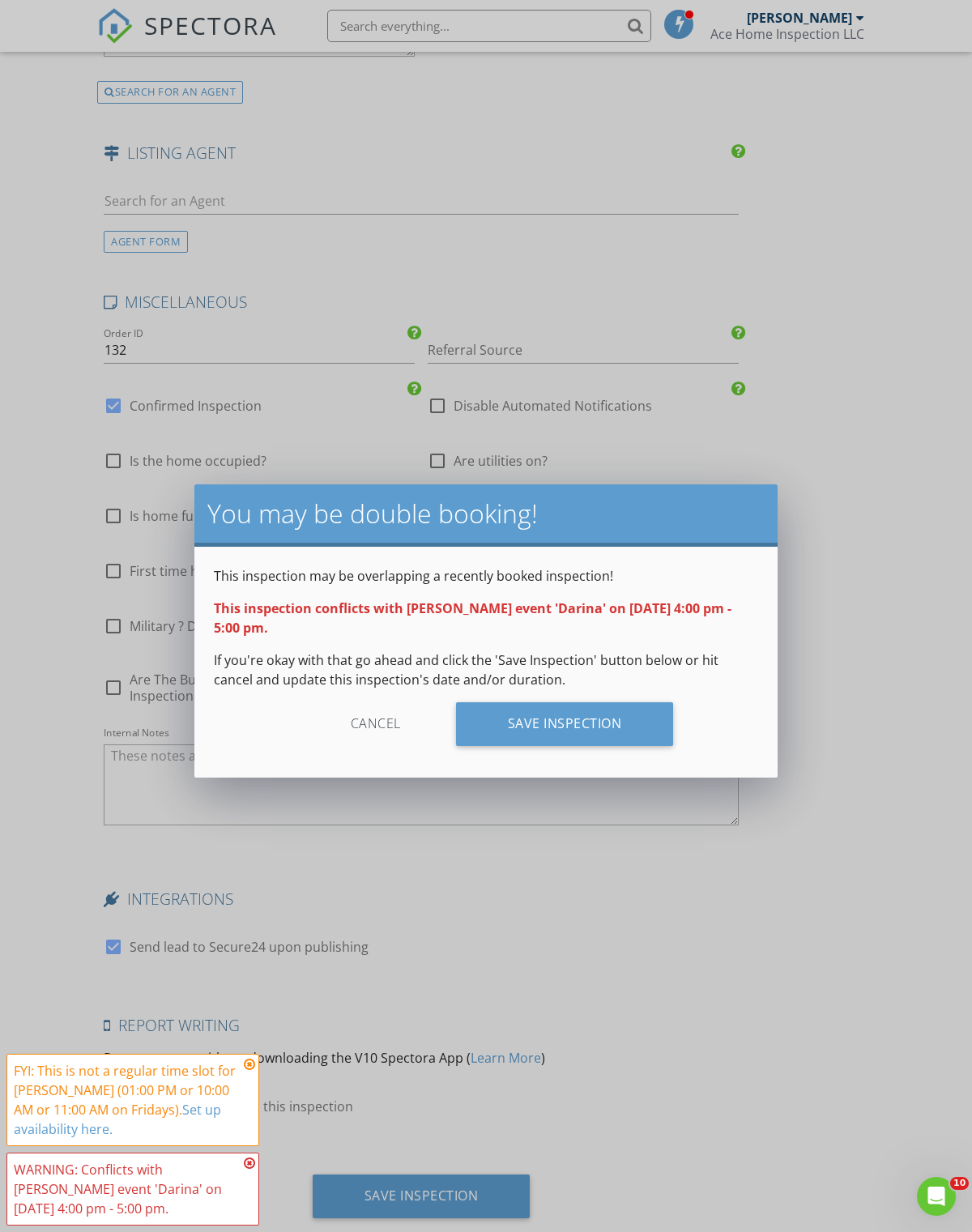
click at [583, 733] on div "Save Inspection" at bounding box center [565, 724] width 218 height 44
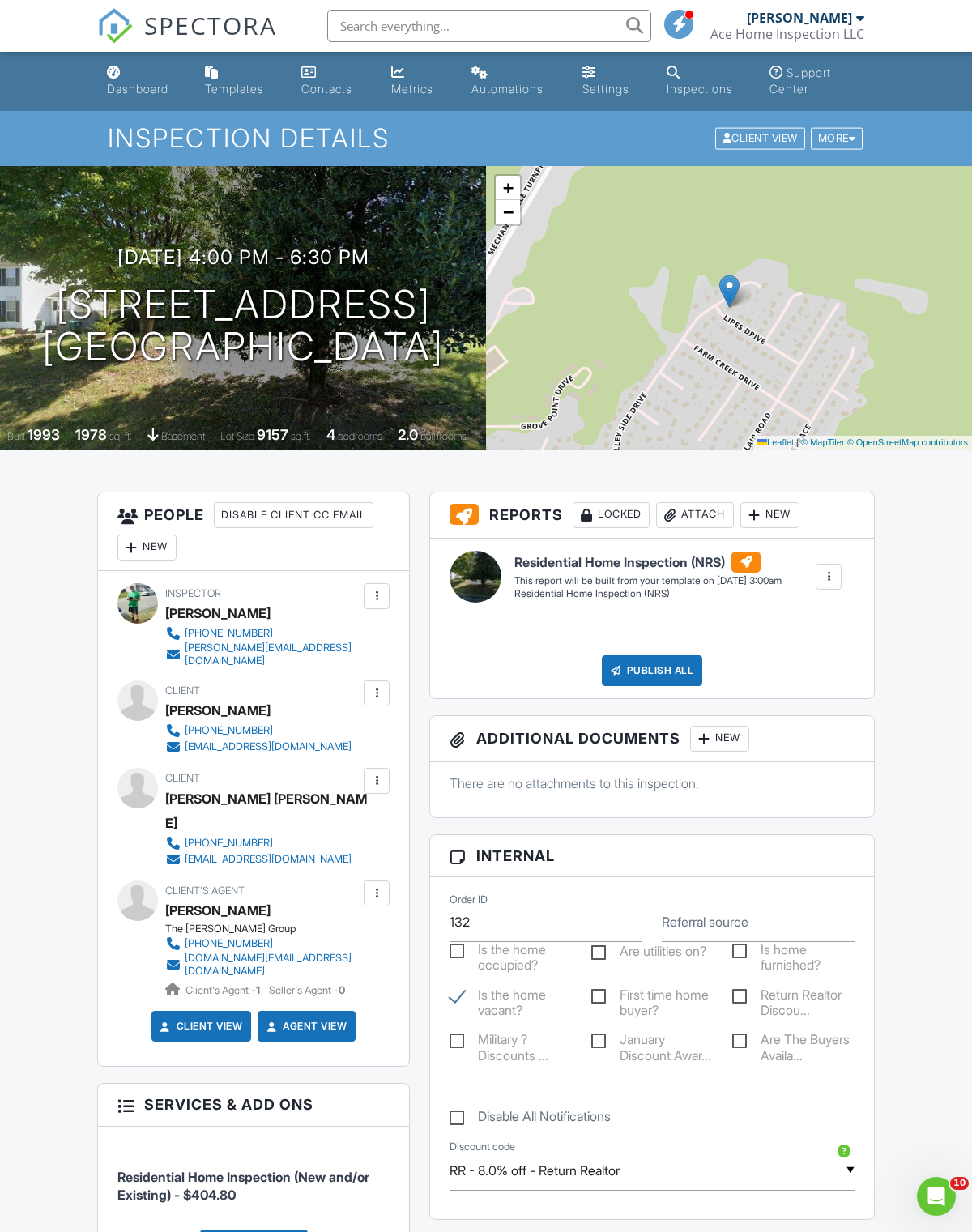
click at [125, 76] on link "Dashboard" at bounding box center [143, 81] width 85 height 46
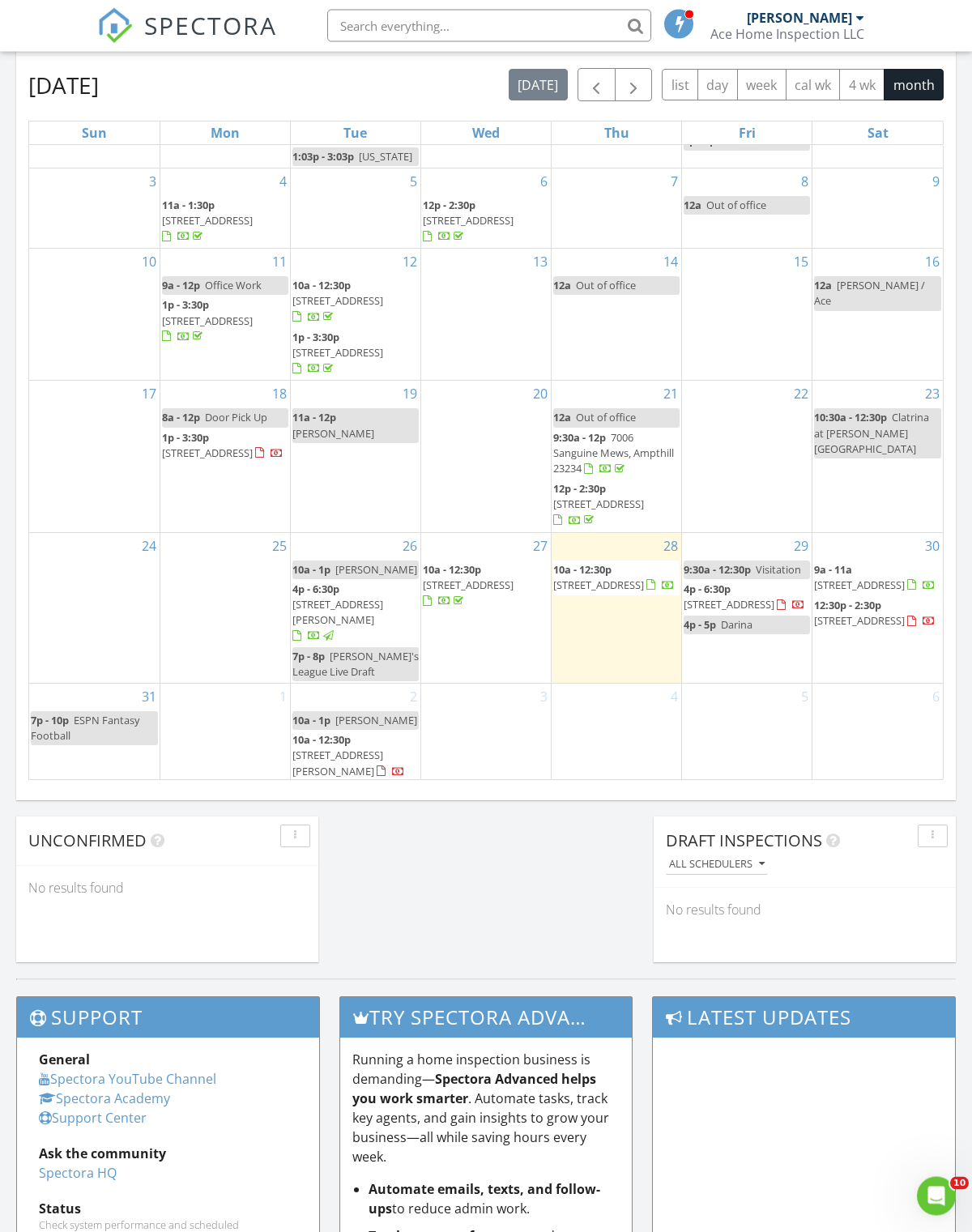
scroll to position [723, 0]
